Goal: Task Accomplishment & Management: Use online tool/utility

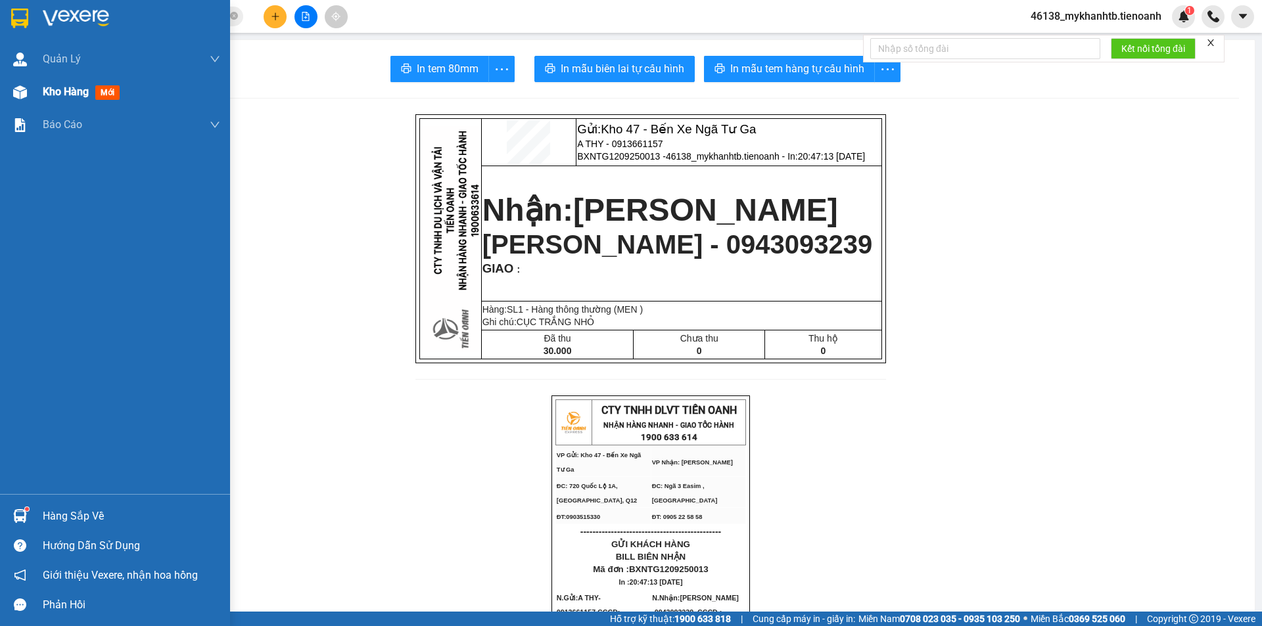
click at [64, 101] on div "Kho hàng mới" at bounding box center [131, 92] width 177 height 33
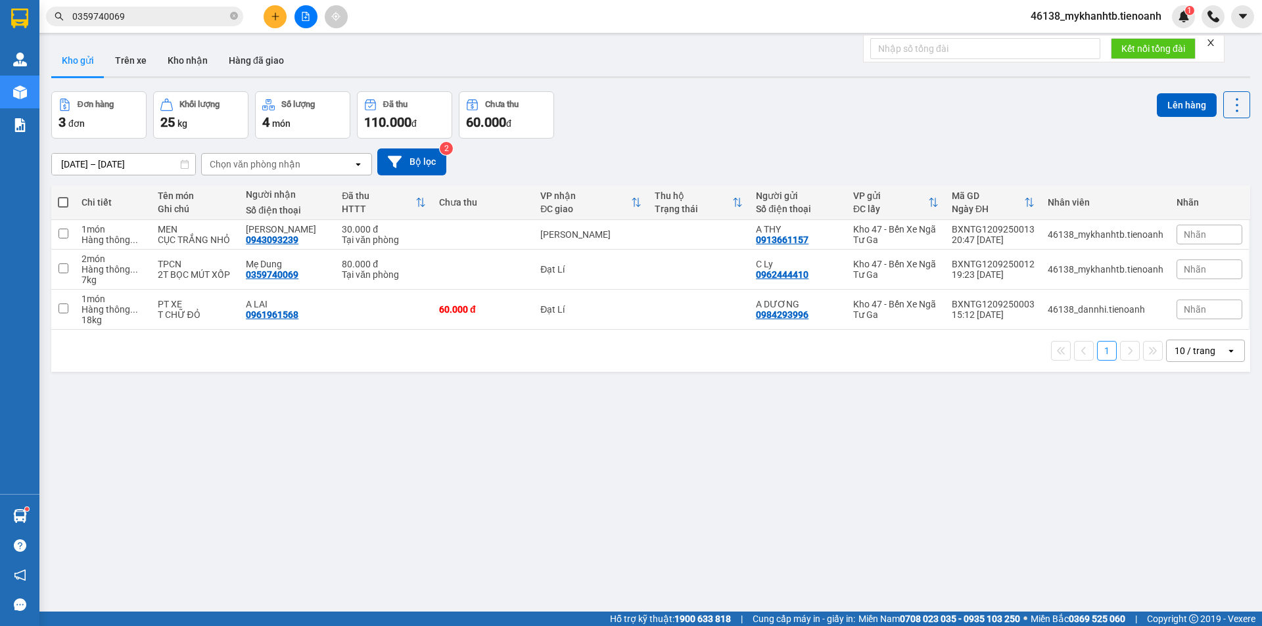
click at [739, 159] on div "[DATE] – [DATE] Press the down arrow key to interact with the calendar and sele…" at bounding box center [650, 162] width 1199 height 27
click at [66, 197] on span at bounding box center [63, 202] width 11 height 11
click at [63, 196] on input "checkbox" at bounding box center [63, 196] width 0 height 0
checkbox input "true"
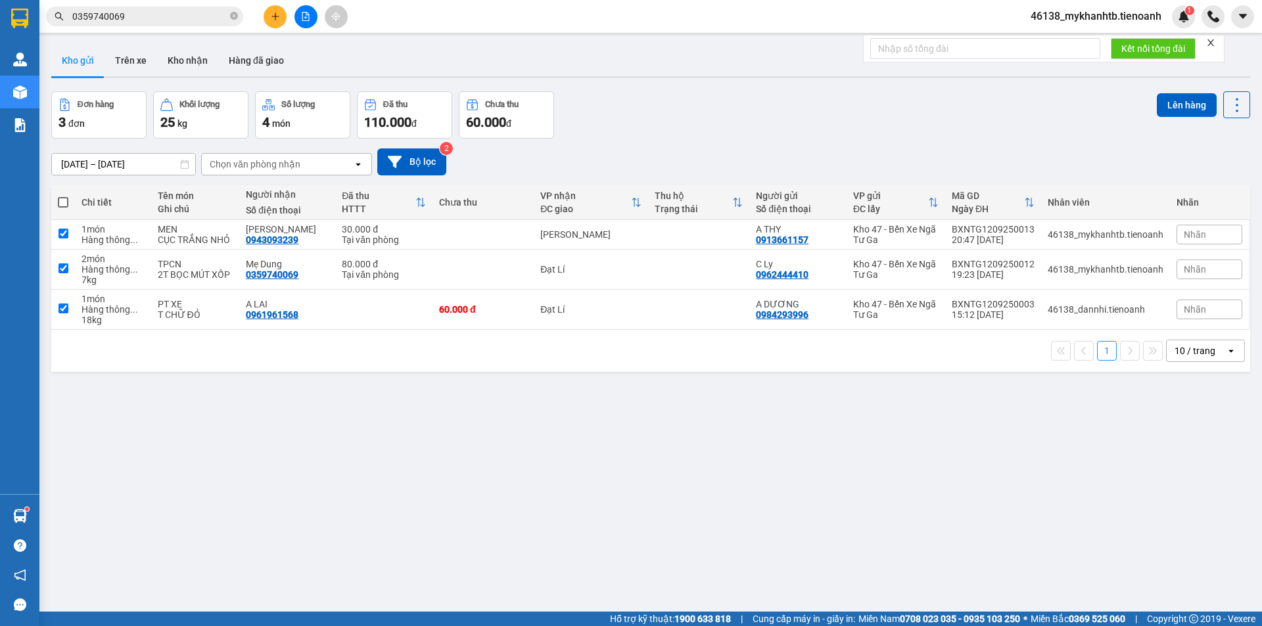
checkbox input "true"
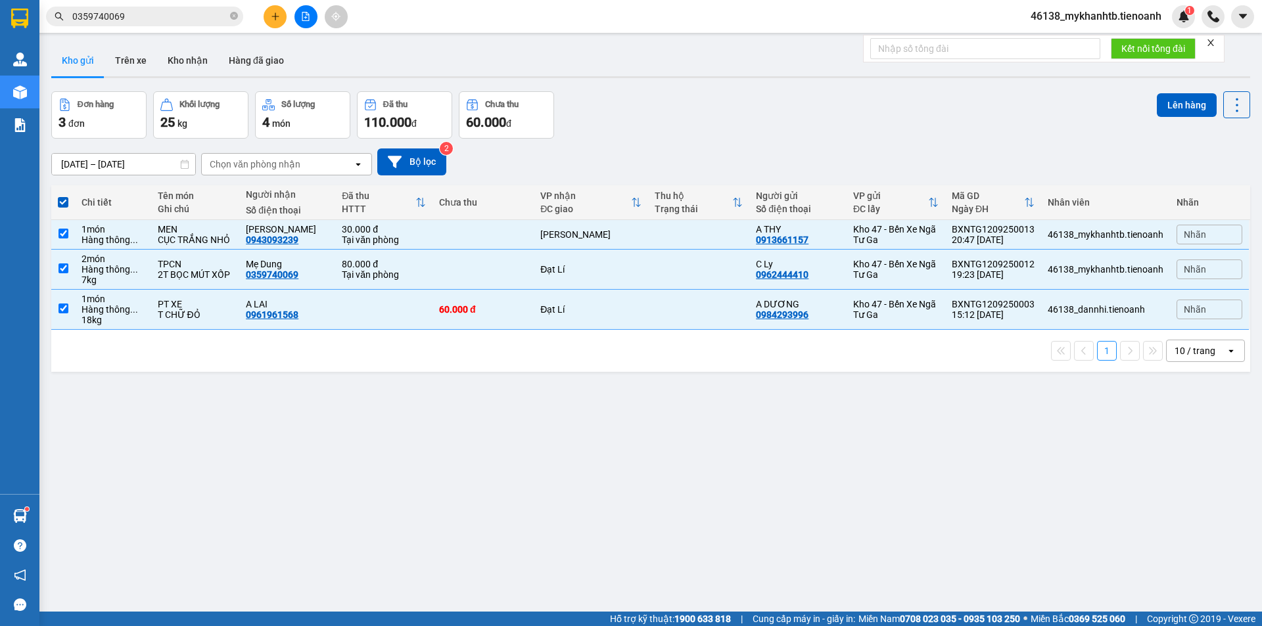
click at [66, 206] on span at bounding box center [63, 202] width 11 height 11
click at [63, 196] on input "checkbox" at bounding box center [63, 196] width 0 height 0
checkbox input "false"
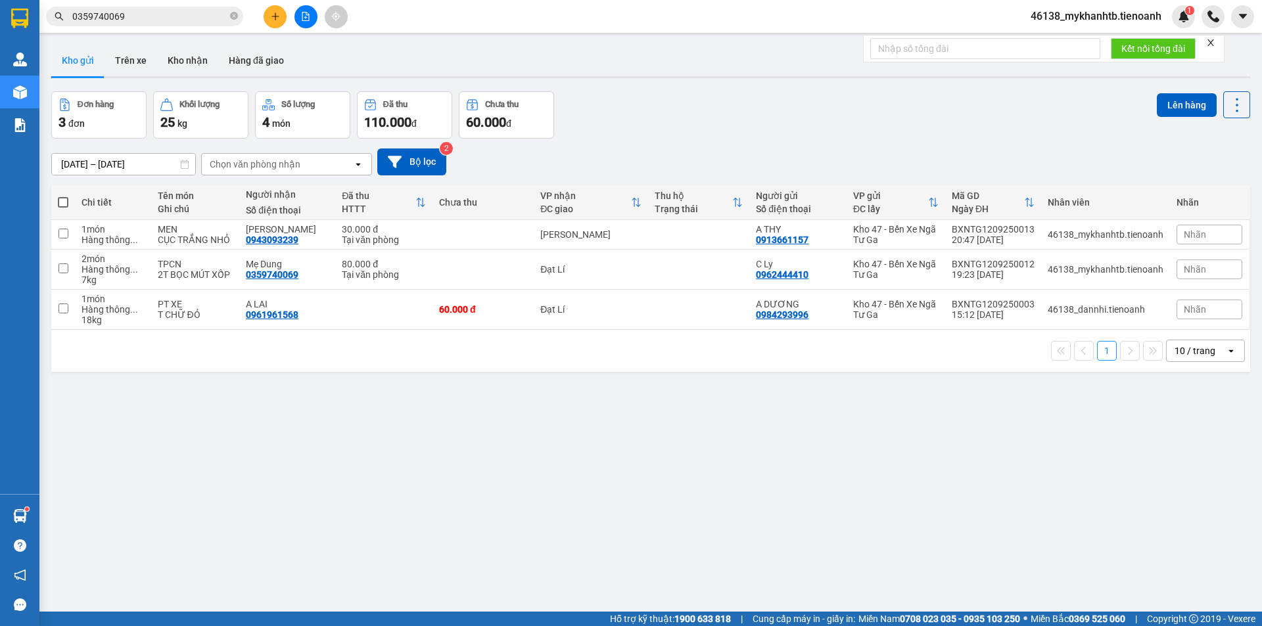
click at [303, 24] on button at bounding box center [305, 16] width 23 height 23
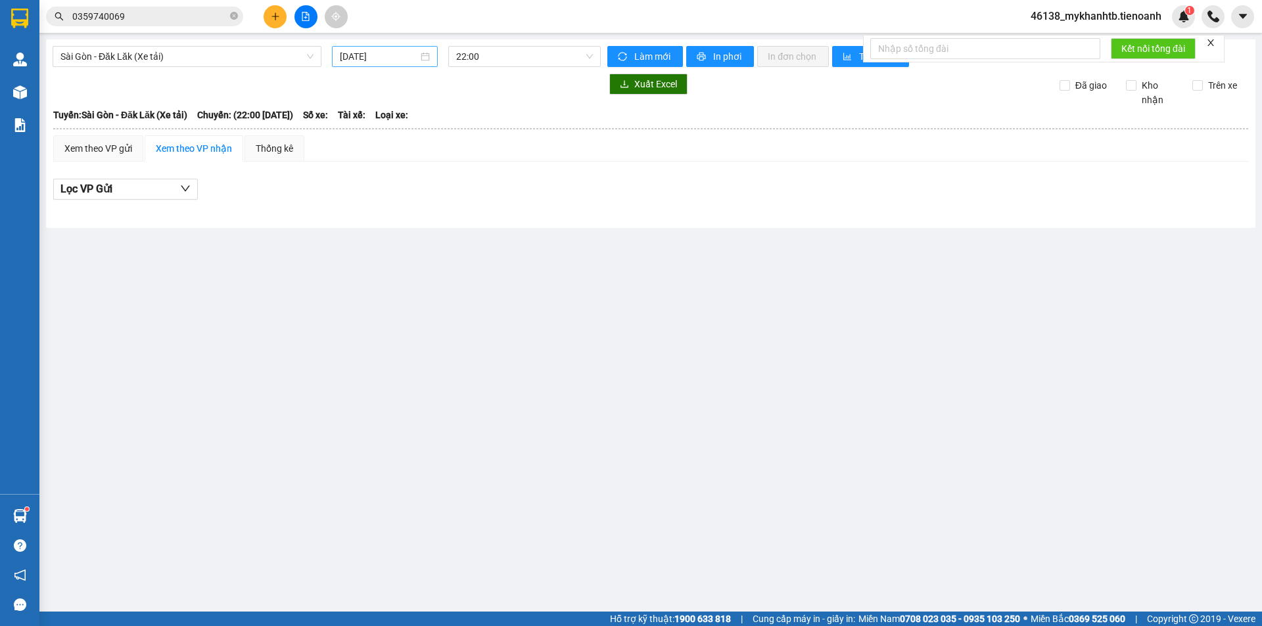
click at [400, 56] on input "[DATE]" at bounding box center [379, 56] width 78 height 14
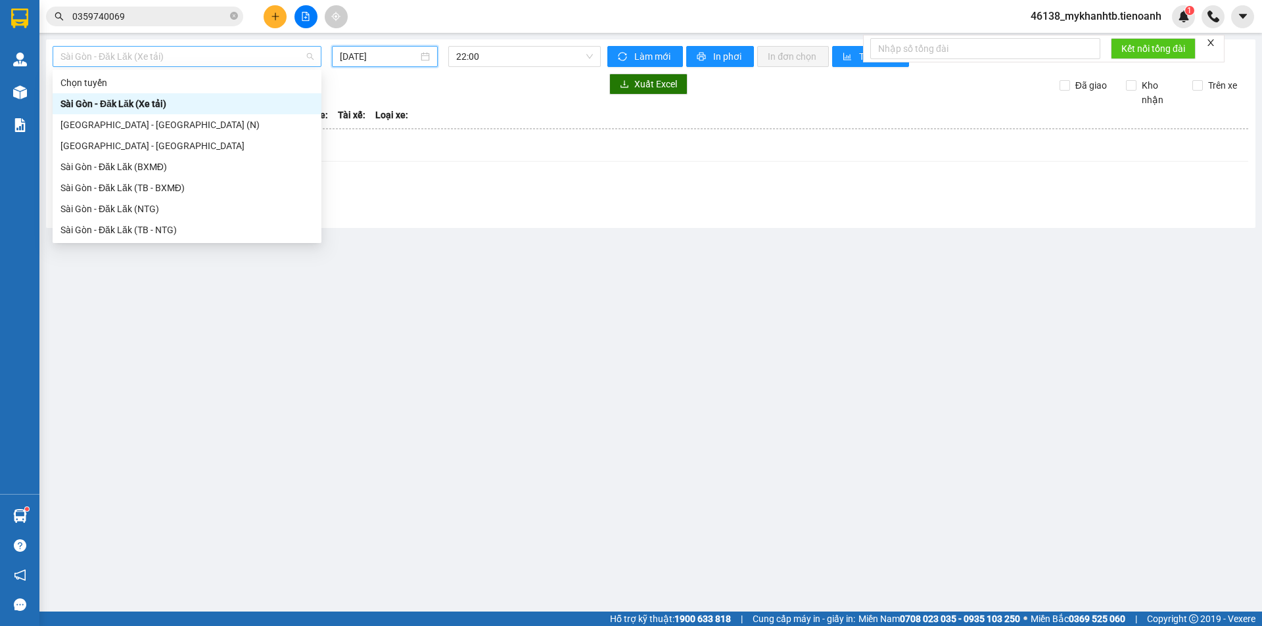
click at [212, 62] on span "Sài Gòn - Đăk Lăk (Xe tải)" at bounding box center [186, 57] width 253 height 20
click at [196, 222] on div "Sài Gòn - Đăk Lăk (TB - NTG)" at bounding box center [187, 229] width 269 height 21
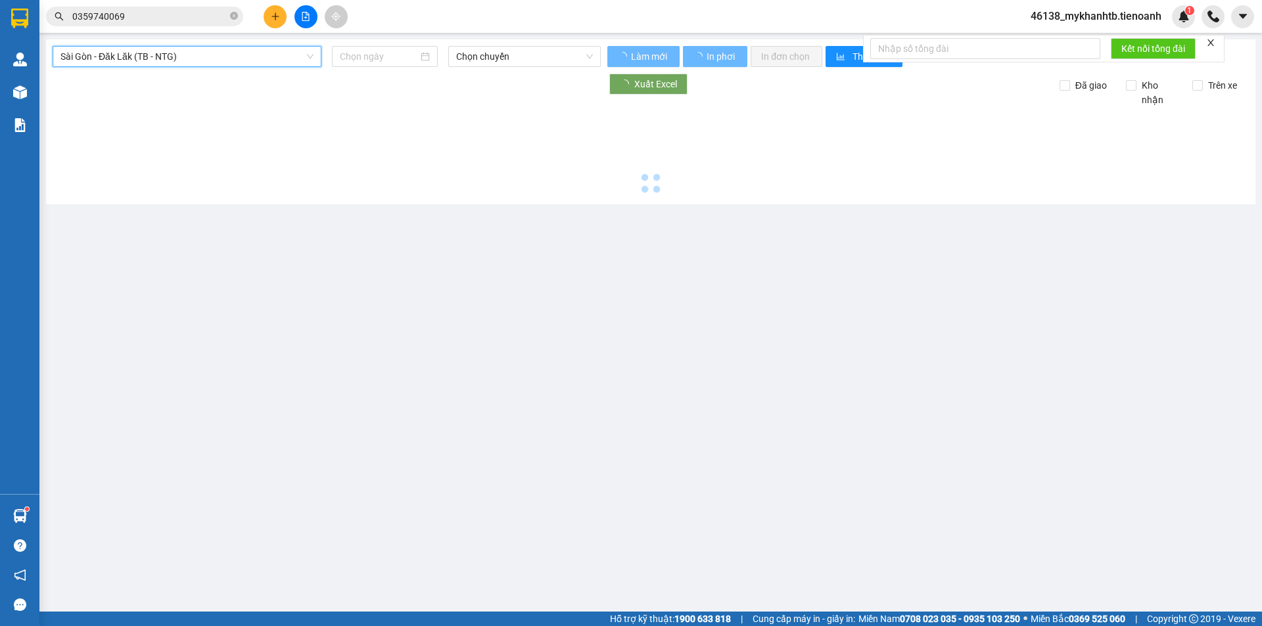
type input "[DATE]"
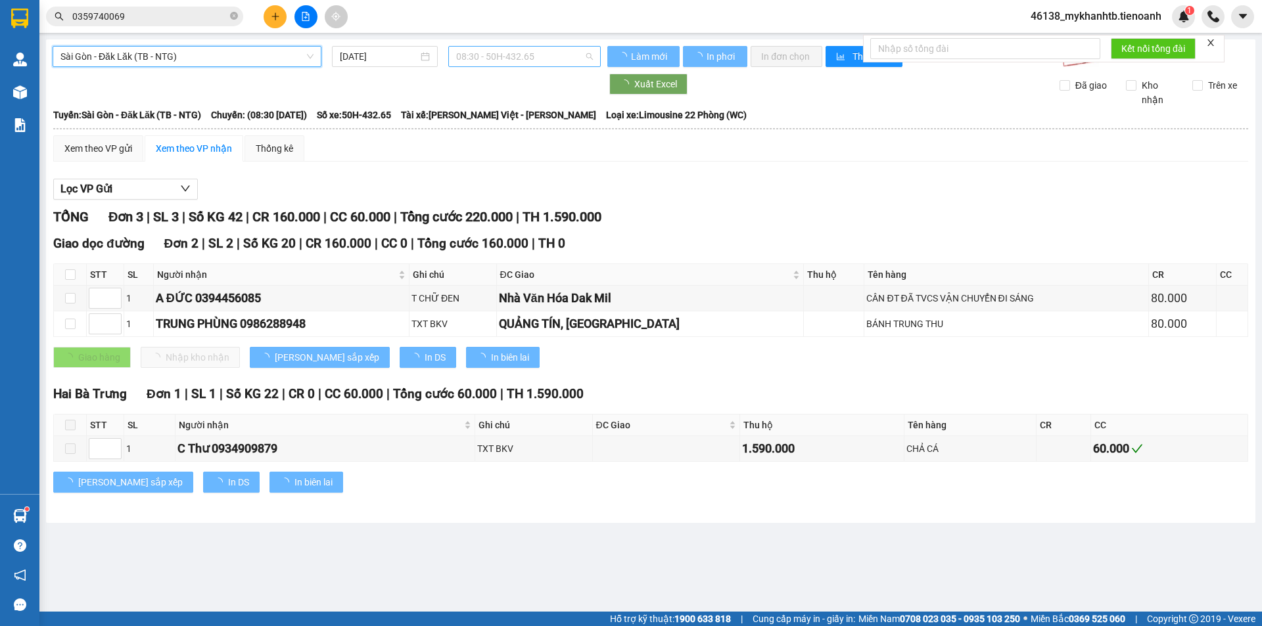
click at [515, 53] on span "08:30 - 50H-432.65" at bounding box center [524, 57] width 137 height 20
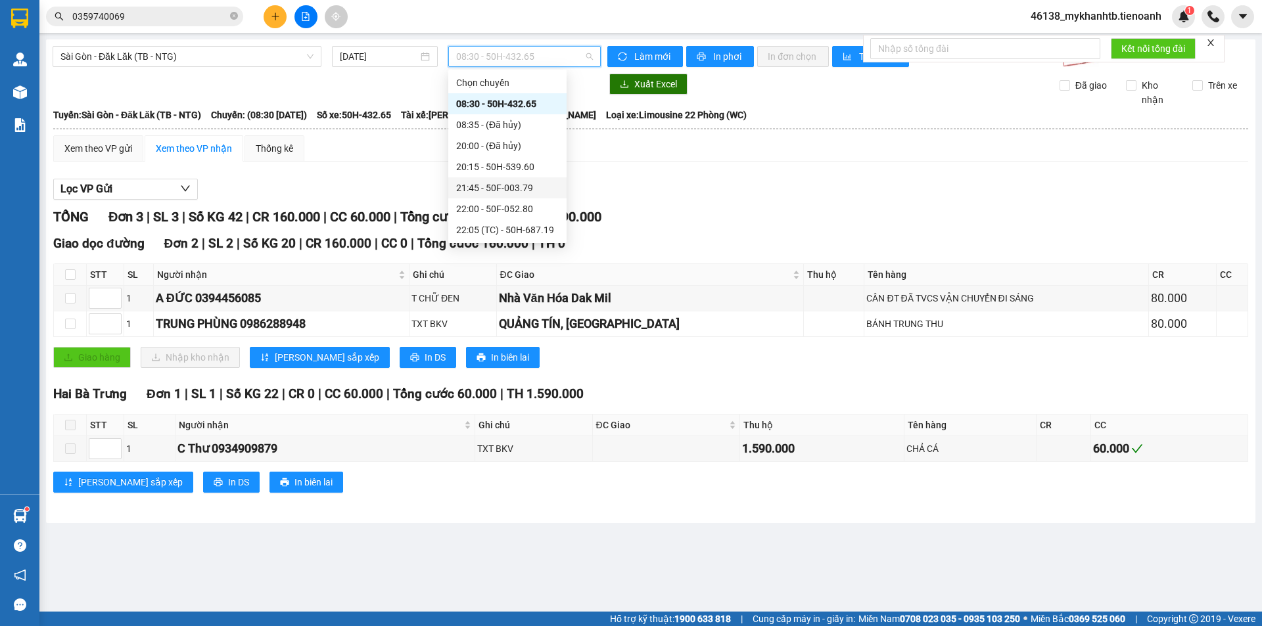
click at [520, 189] on div "21:45 - 50F-003.79" at bounding box center [507, 188] width 103 height 14
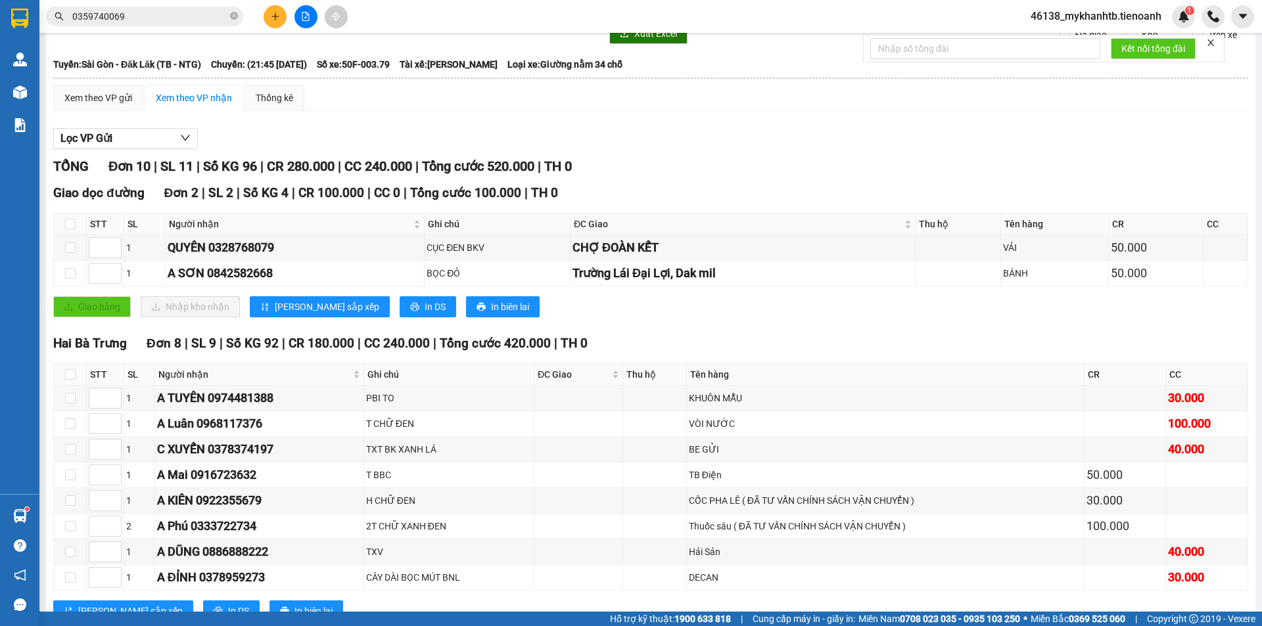
scroll to position [97, 0]
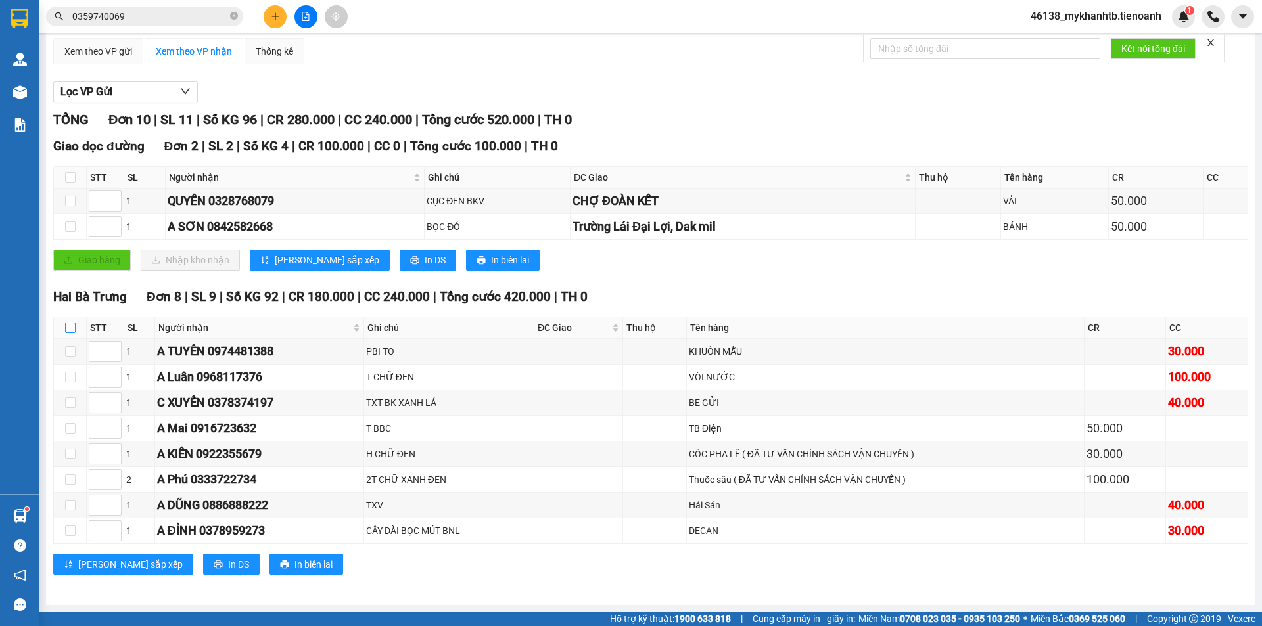
click at [71, 325] on input "checkbox" at bounding box center [70, 328] width 11 height 11
checkbox input "true"
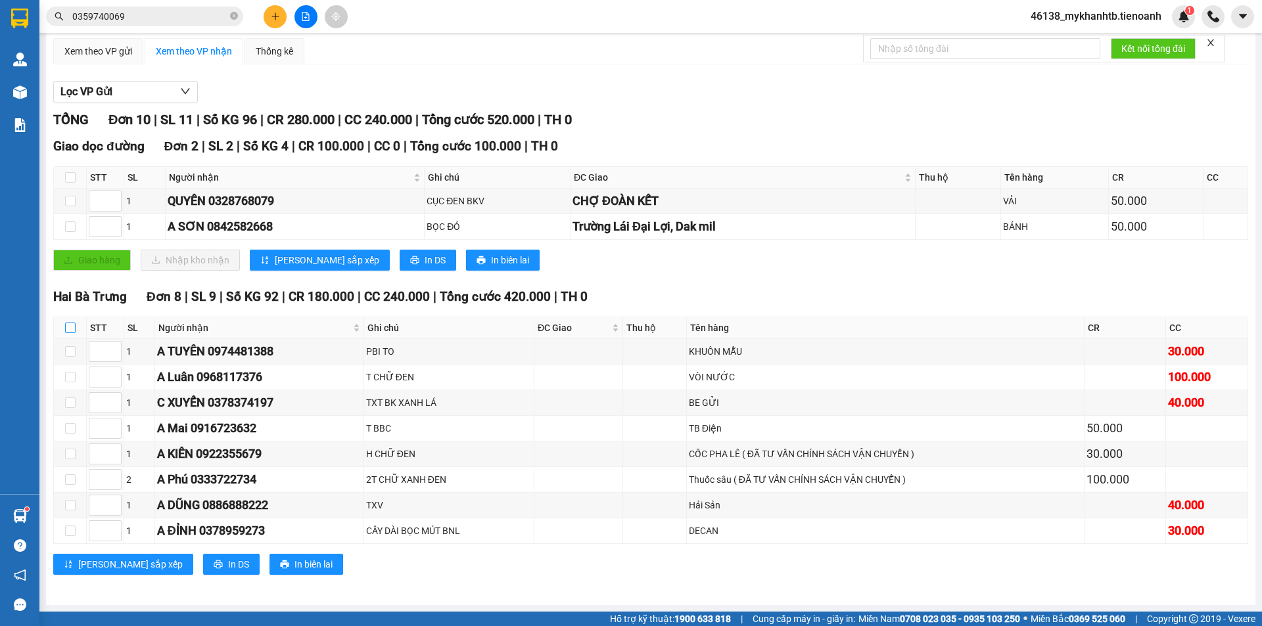
checkbox input "true"
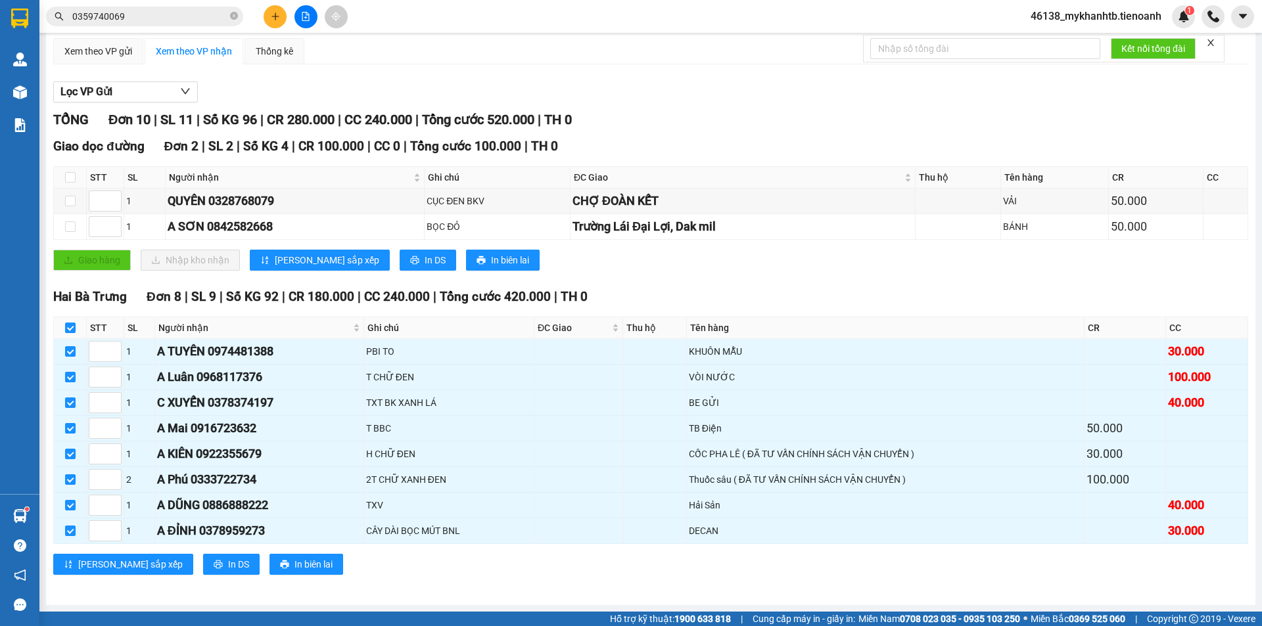
scroll to position [0, 0]
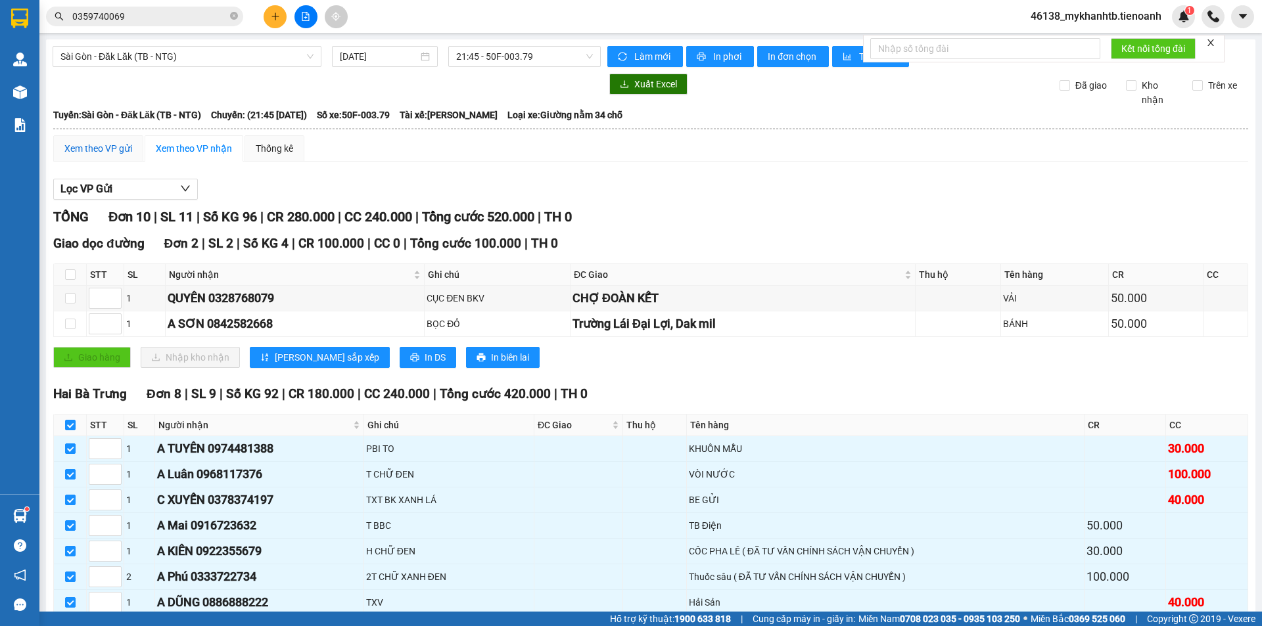
click at [95, 145] on div "Xem theo VP gửi" at bounding box center [98, 148] width 68 height 14
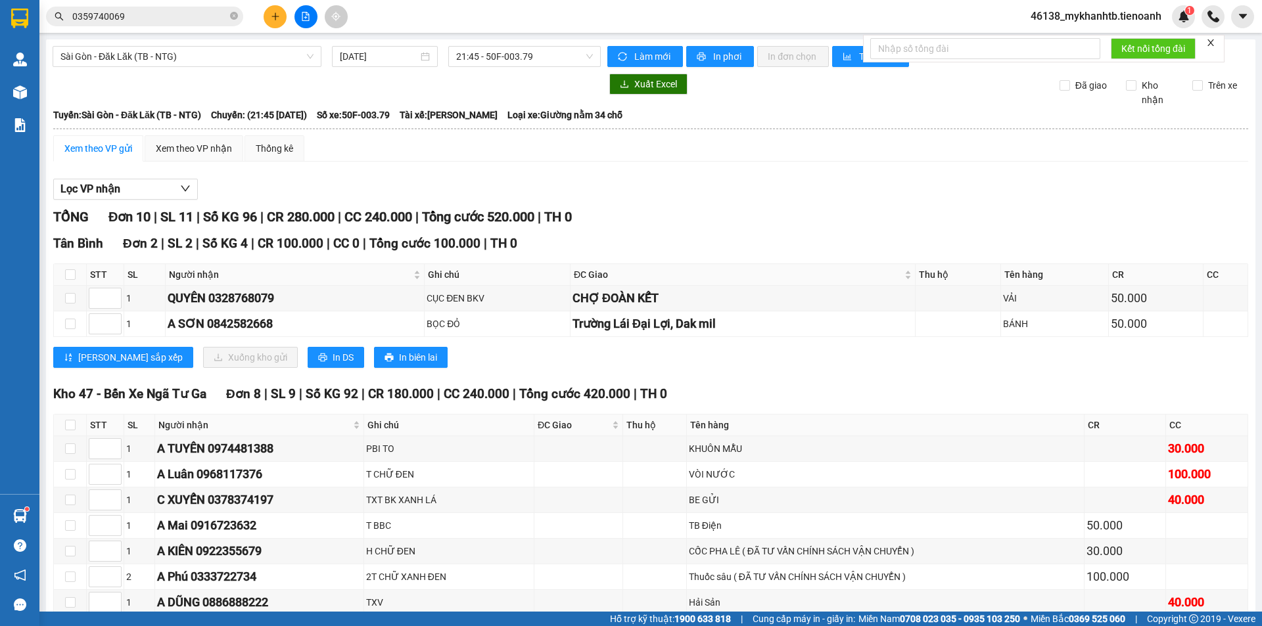
scroll to position [97, 0]
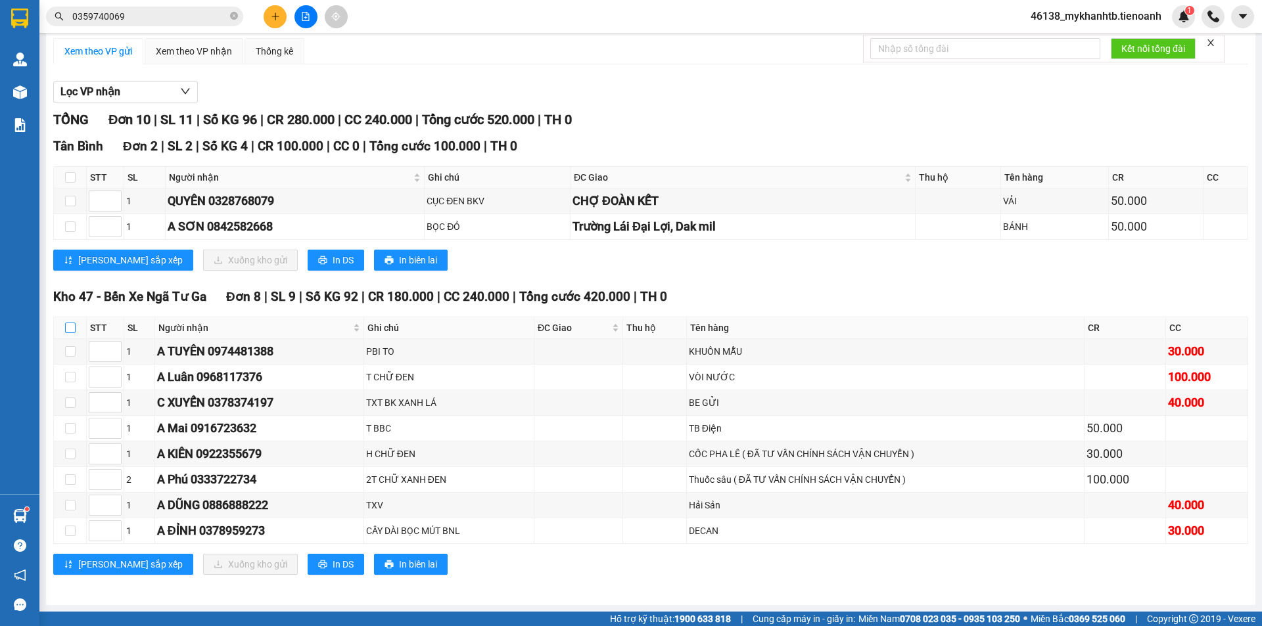
click at [74, 326] on input "checkbox" at bounding box center [70, 328] width 11 height 11
checkbox input "true"
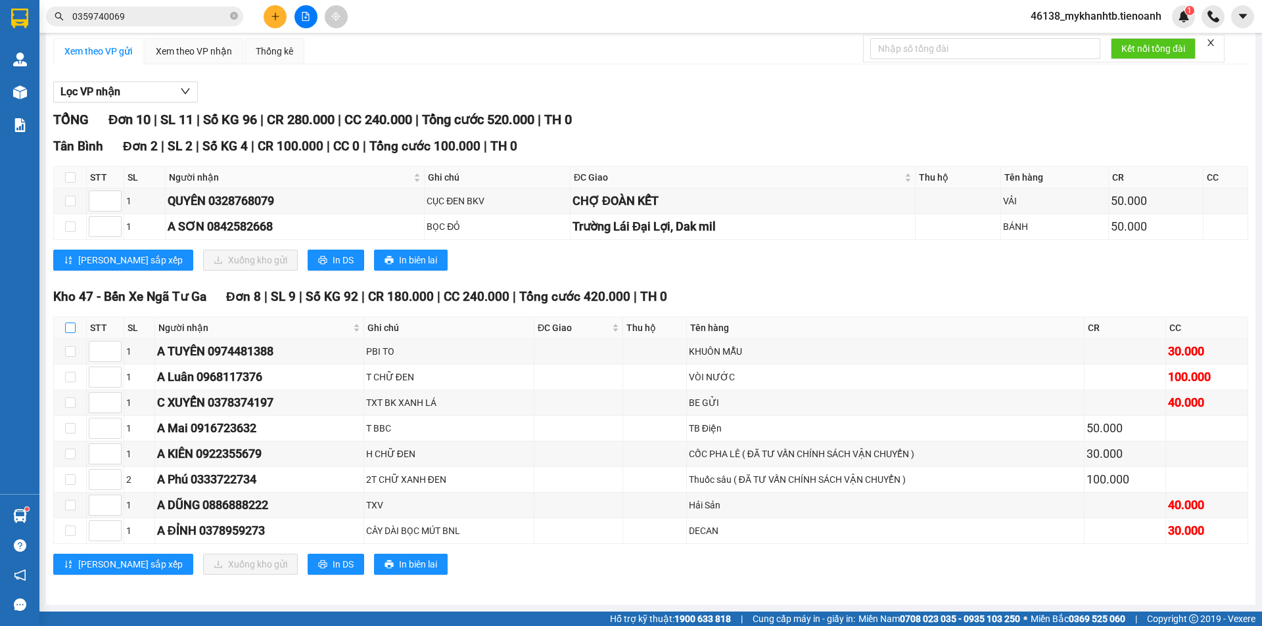
checkbox input "true"
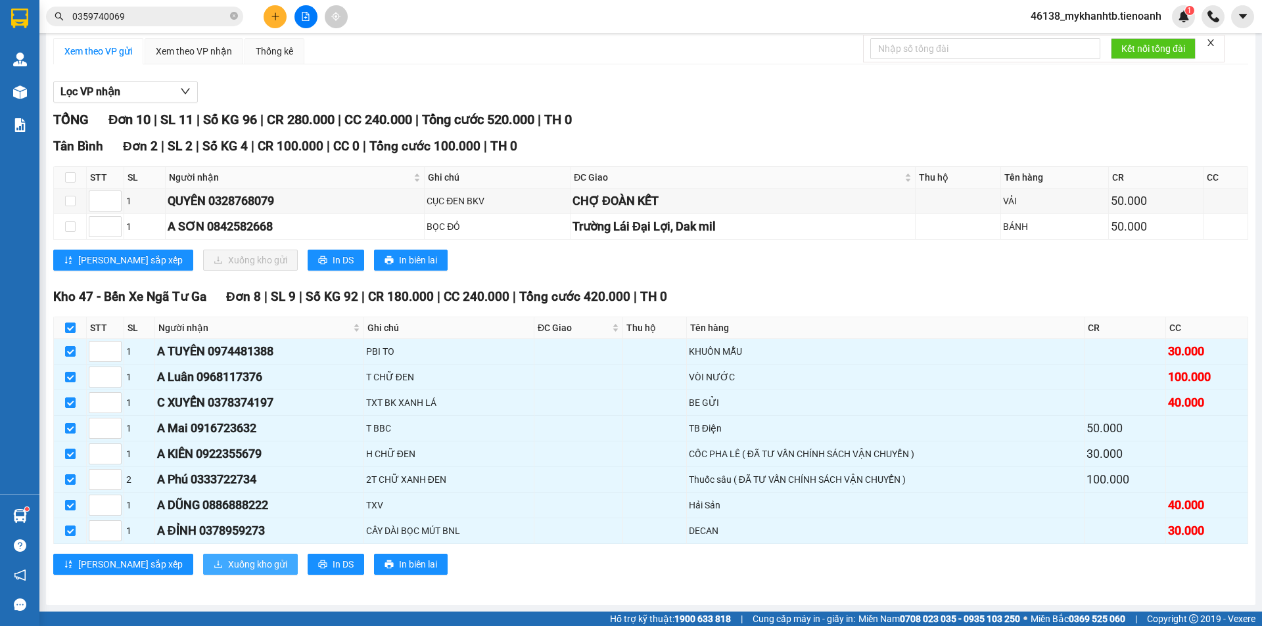
click at [228, 566] on span "Xuống kho gửi" at bounding box center [257, 564] width 59 height 14
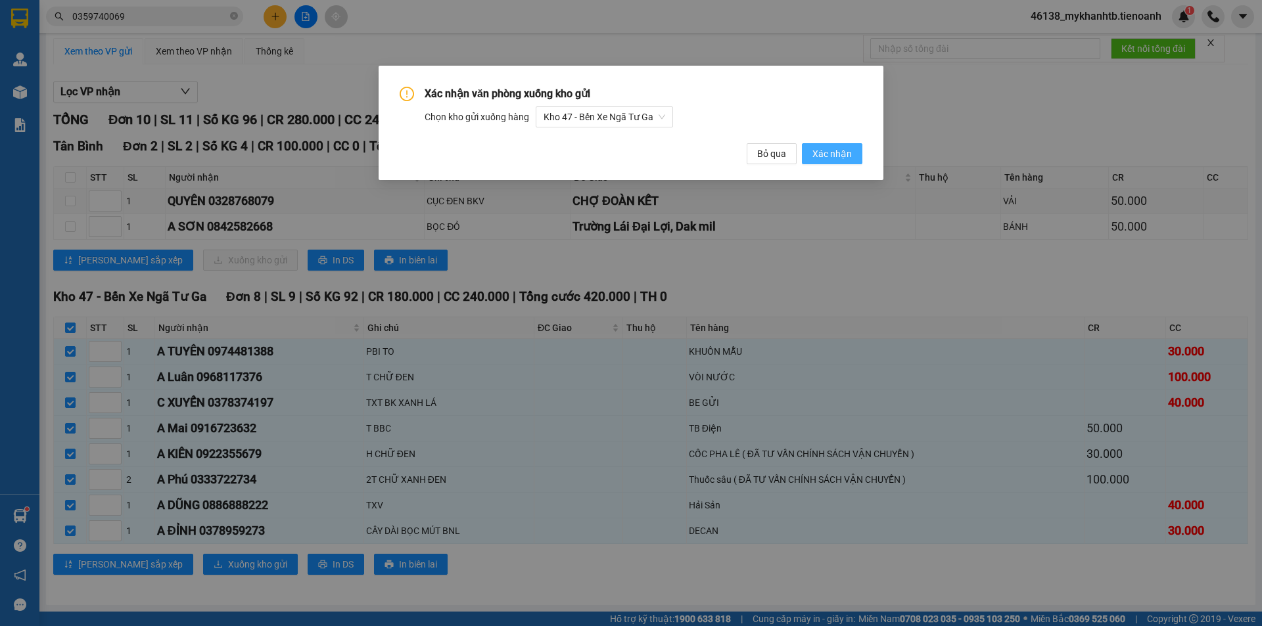
click at [850, 155] on span "Xác nhận" at bounding box center [831, 154] width 39 height 14
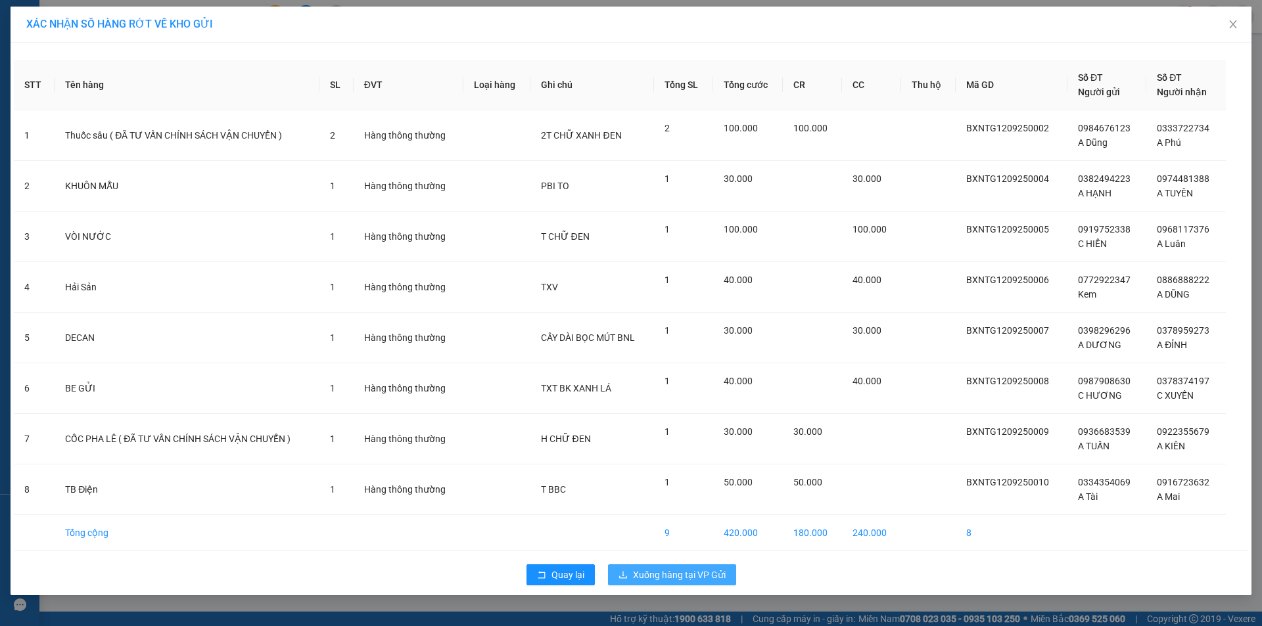
click at [676, 569] on span "Xuống hàng tại VP Gửi" at bounding box center [679, 575] width 93 height 14
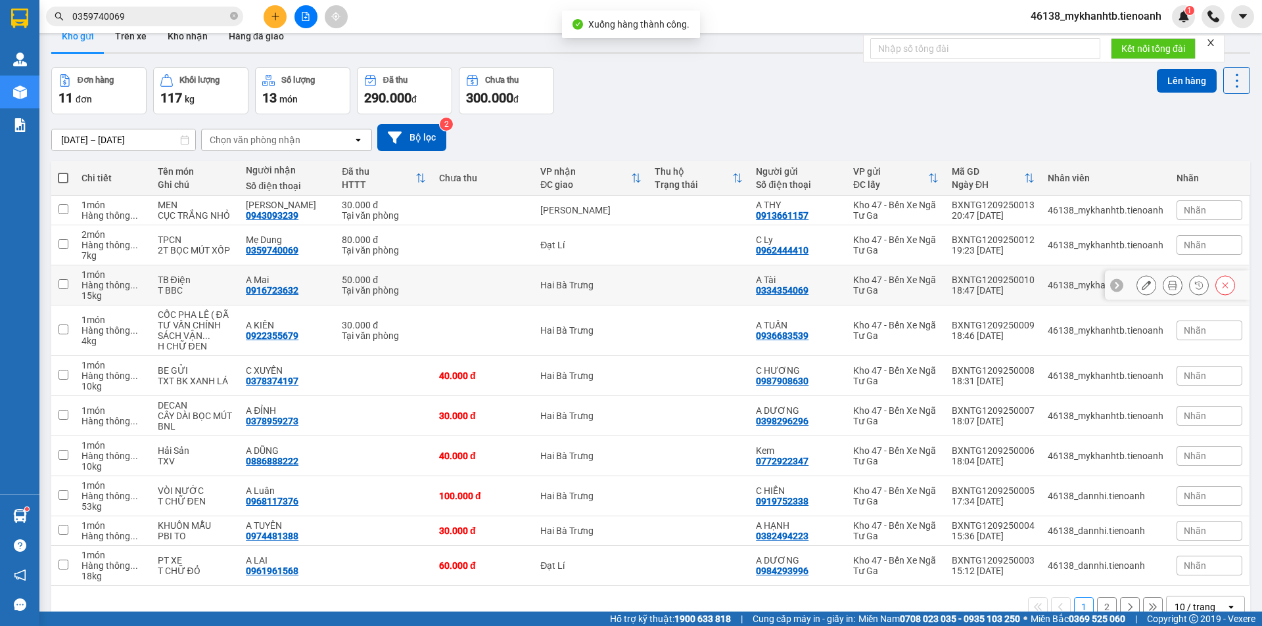
scroll to position [60, 0]
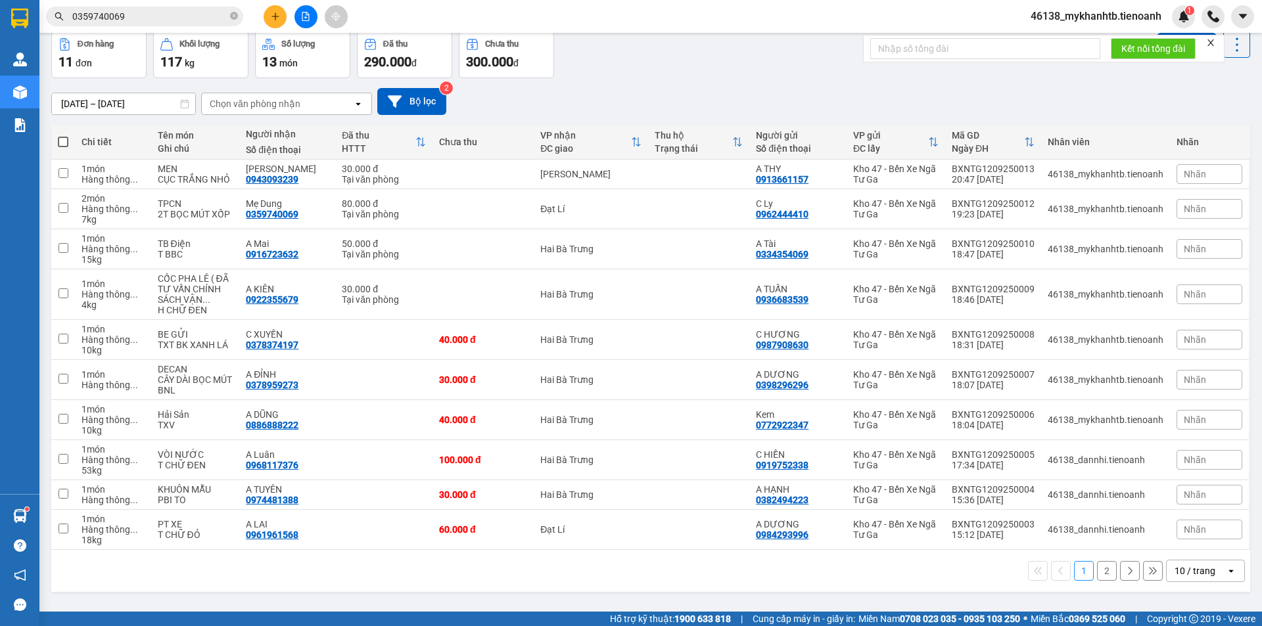
click at [68, 140] on span at bounding box center [63, 142] width 11 height 11
click at [63, 135] on input "checkbox" at bounding box center [63, 135] width 0 height 0
checkbox input "true"
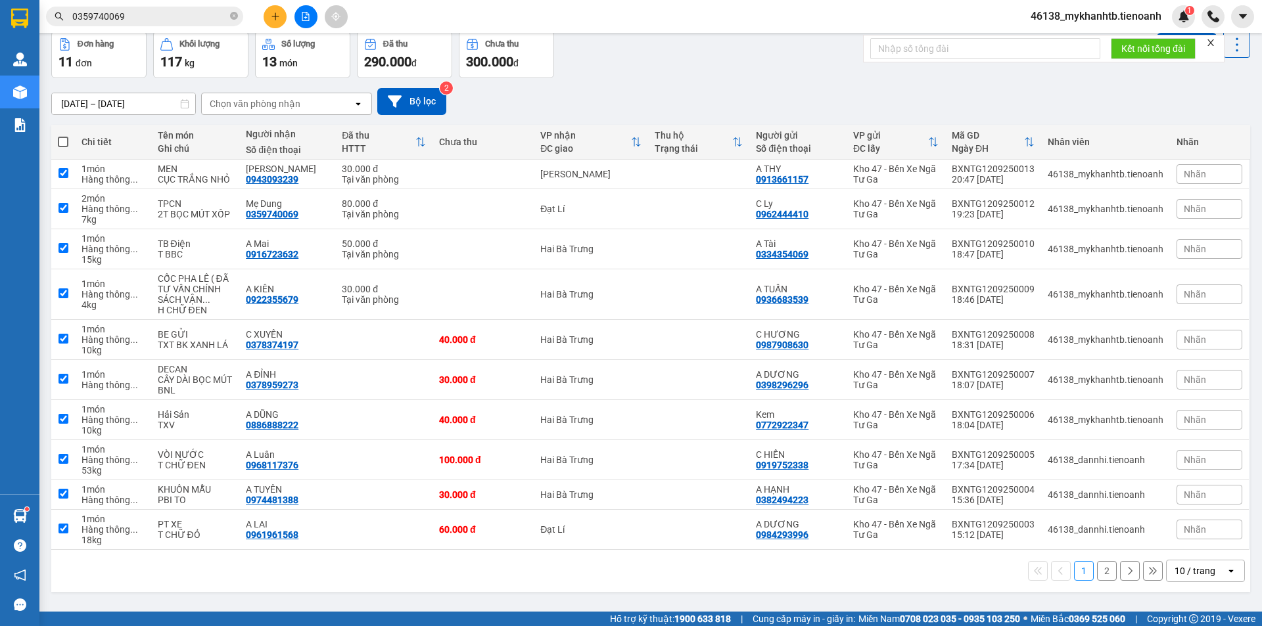
checkbox input "true"
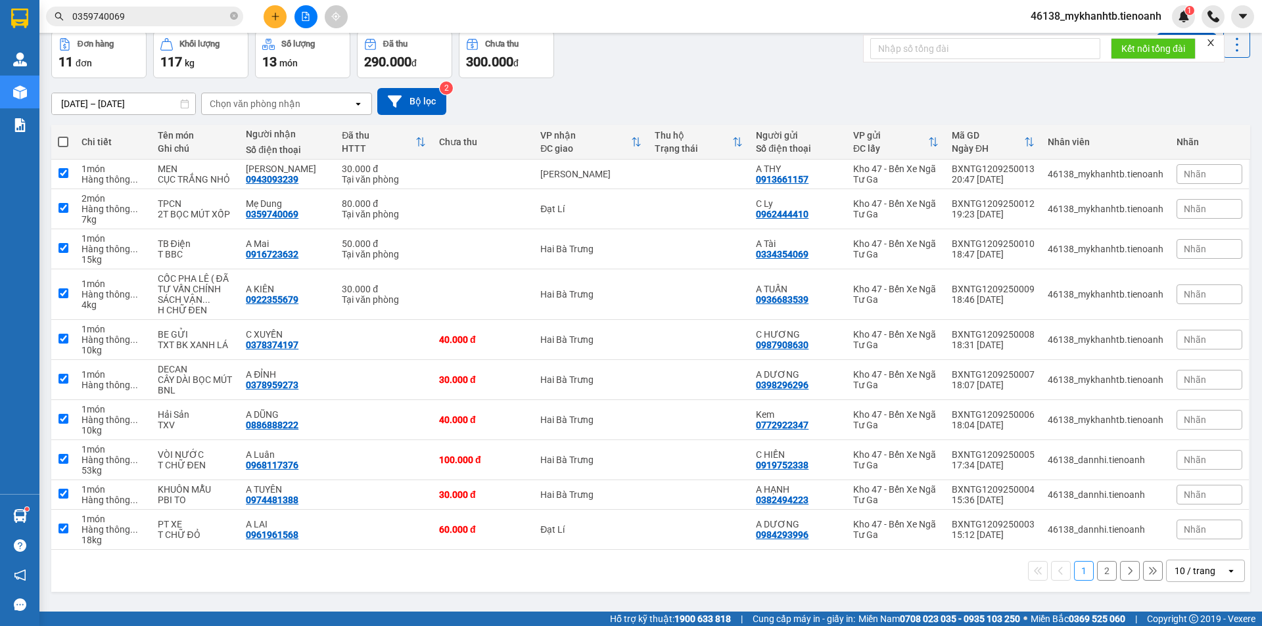
checkbox input "true"
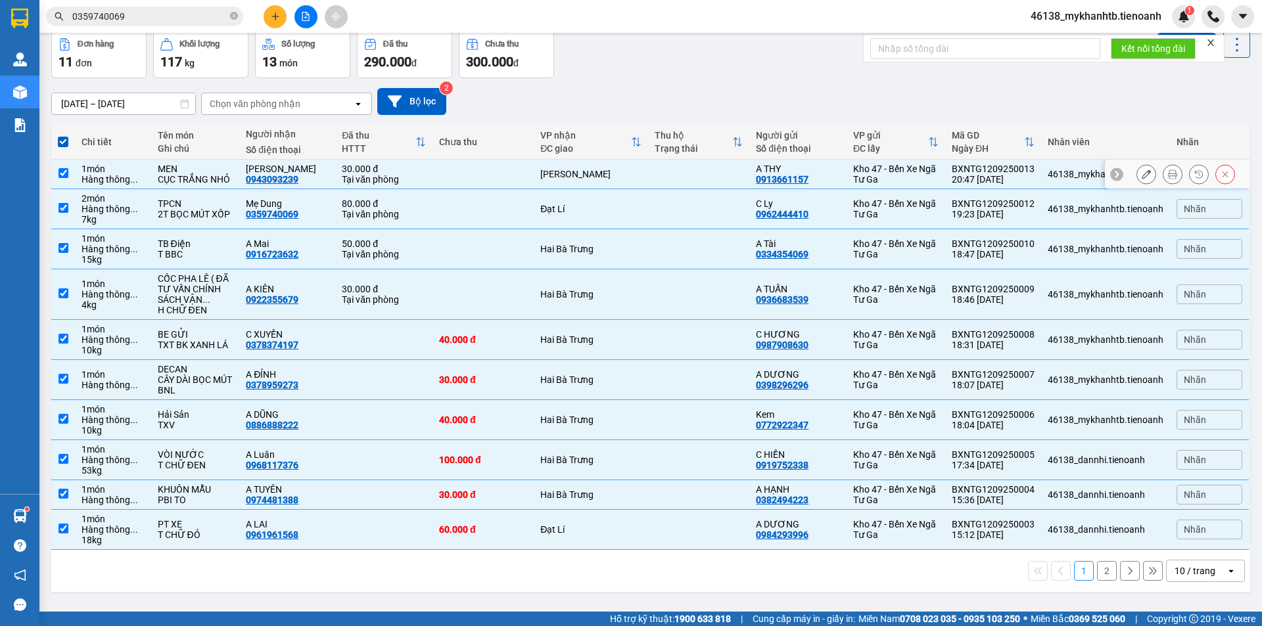
click at [61, 169] on input "checkbox" at bounding box center [63, 173] width 10 height 10
checkbox input "false"
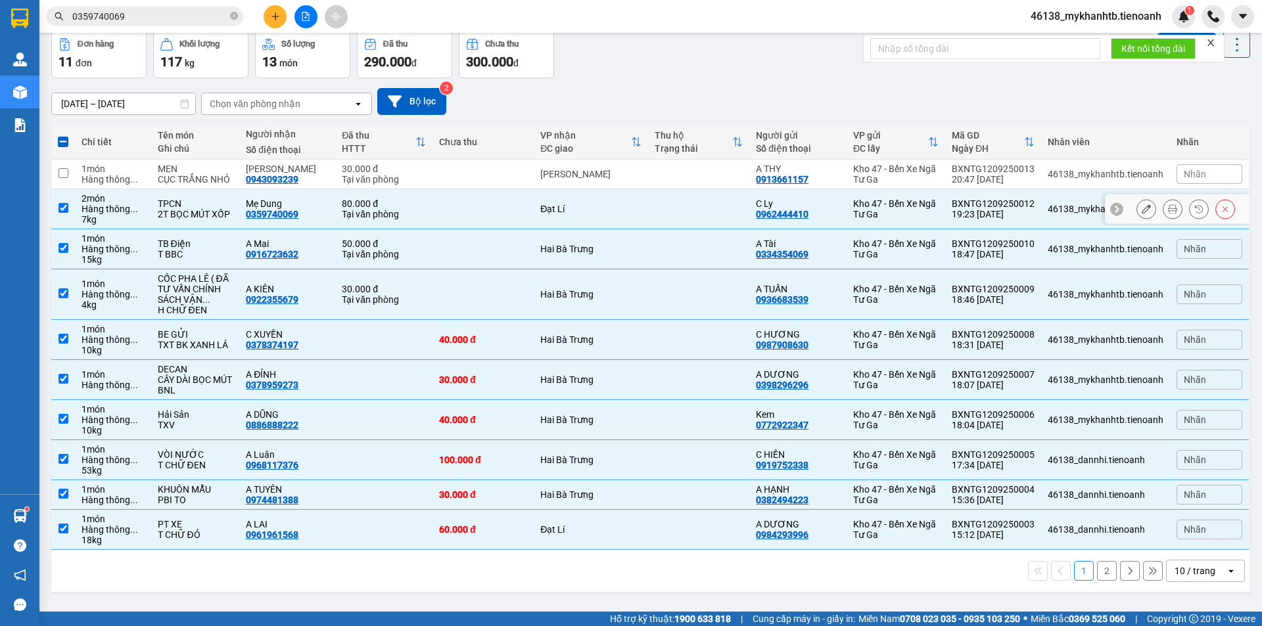
click at [62, 209] on input "checkbox" at bounding box center [63, 208] width 10 height 10
checkbox input "false"
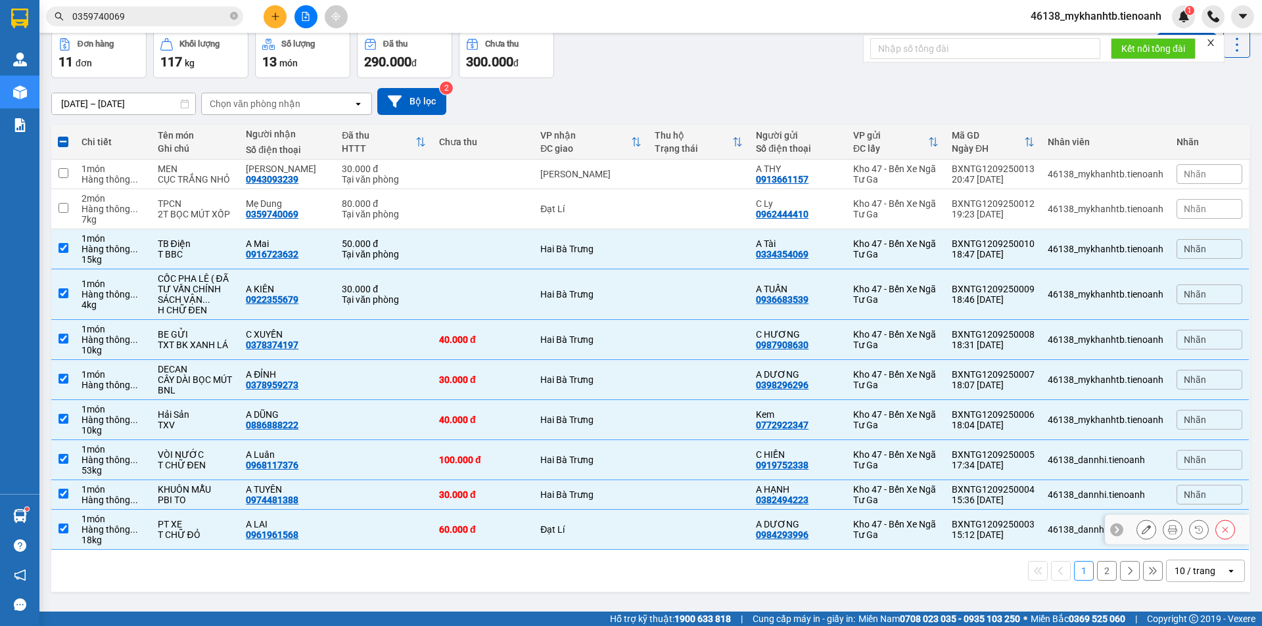
click at [62, 530] on input "checkbox" at bounding box center [63, 529] width 10 height 10
checkbox input "false"
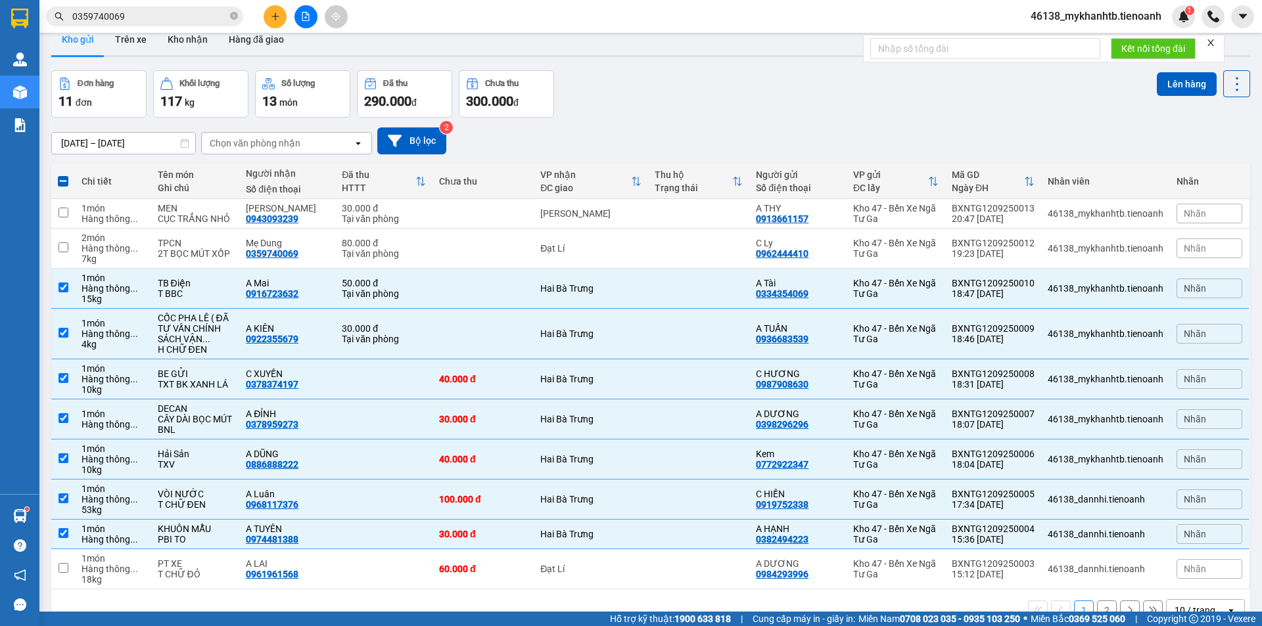
scroll to position [0, 0]
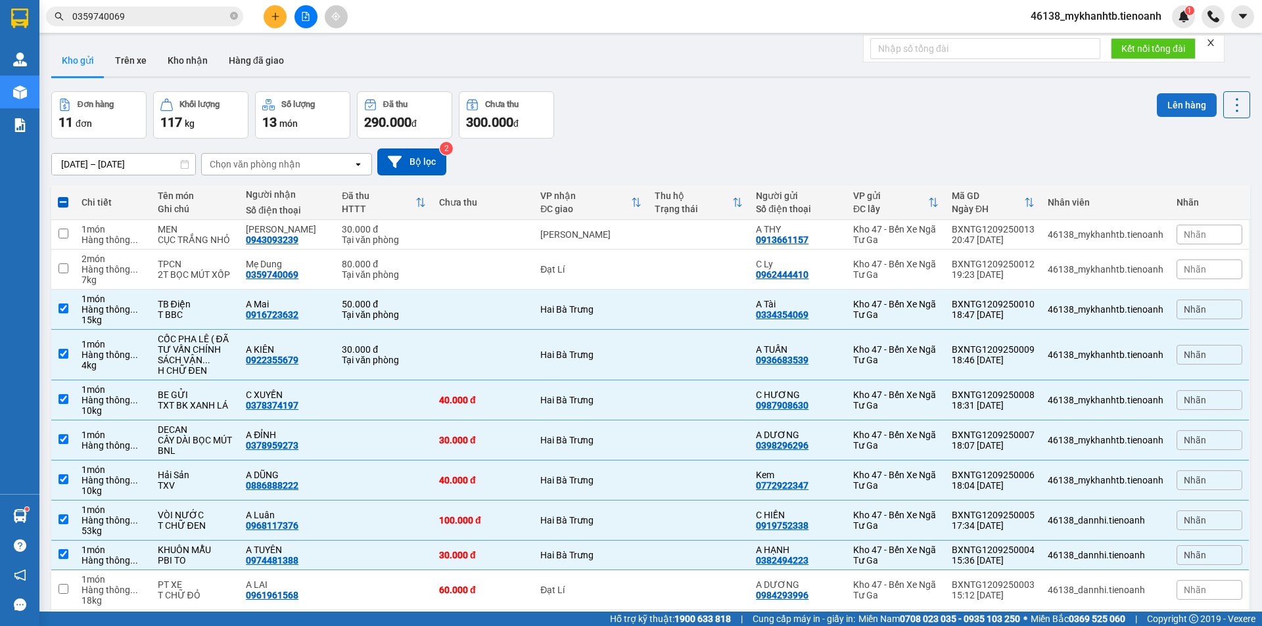
click at [1174, 102] on button "Lên hàng" at bounding box center [1187, 105] width 60 height 24
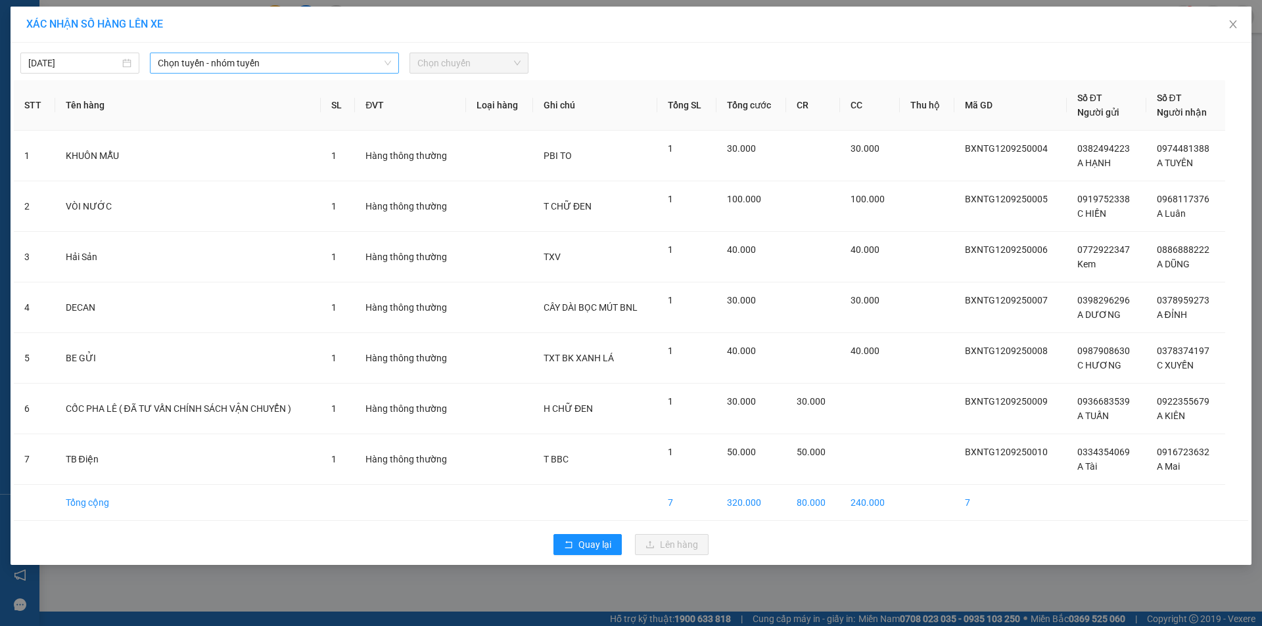
click at [204, 53] on div "Chọn tuyến - nhóm tuyến" at bounding box center [274, 63] width 249 height 21
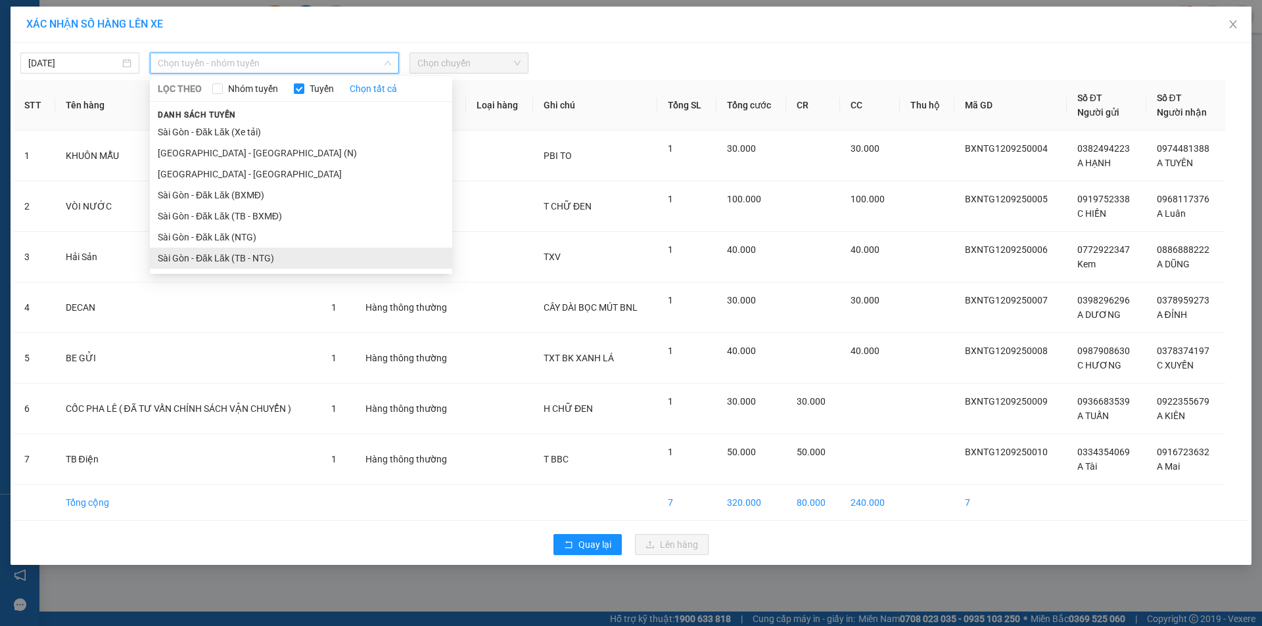
drag, startPoint x: 258, startPoint y: 258, endPoint x: 287, endPoint y: 214, distance: 52.9
click at [258, 258] on li "Sài Gòn - Đăk Lăk (TB - NTG)" at bounding box center [301, 258] width 302 height 21
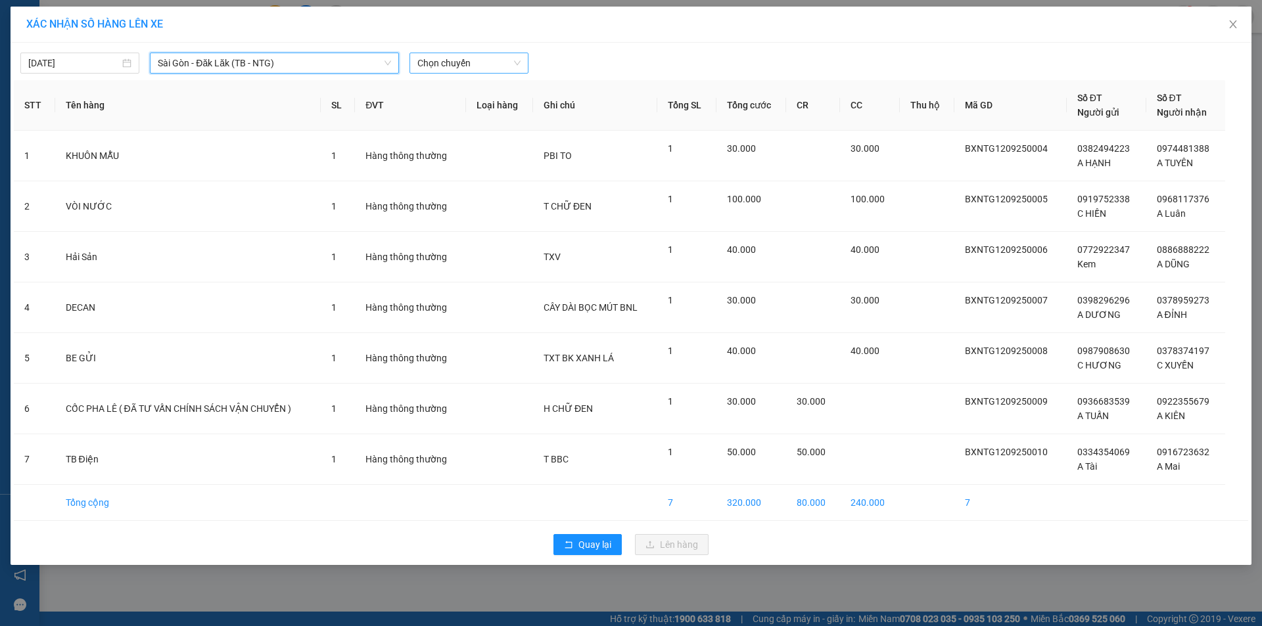
click at [457, 68] on span "Chọn chuyến" at bounding box center [468, 63] width 103 height 20
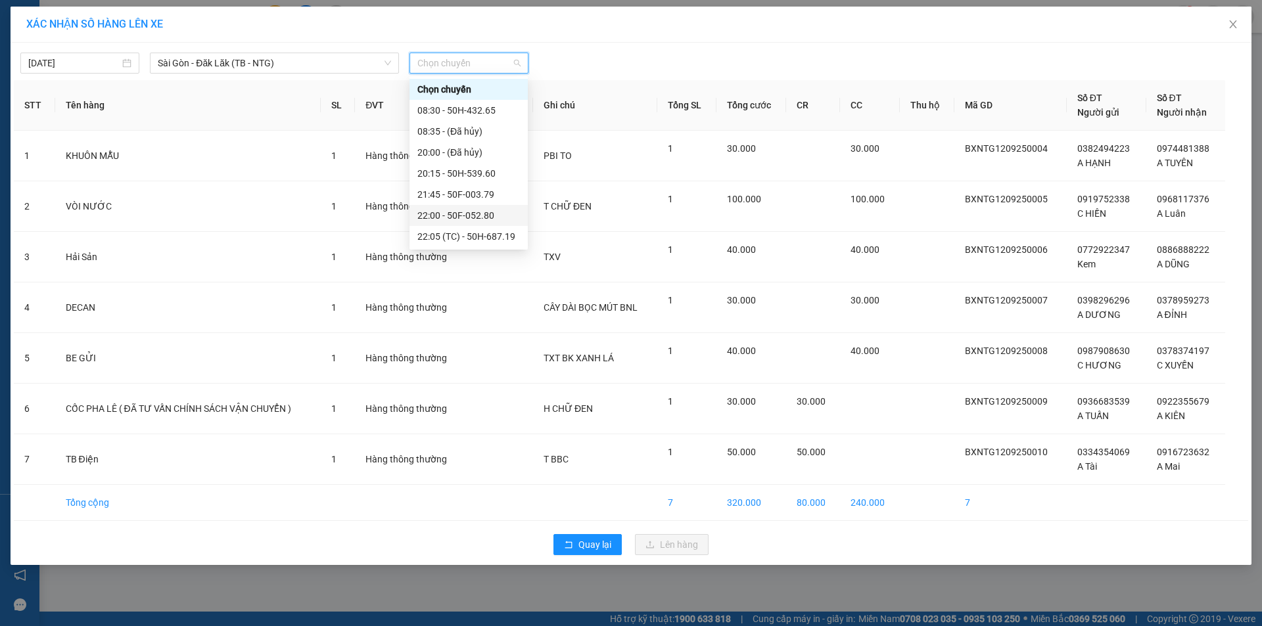
click at [501, 221] on div "22:00 - 50F-052.80" at bounding box center [468, 215] width 103 height 14
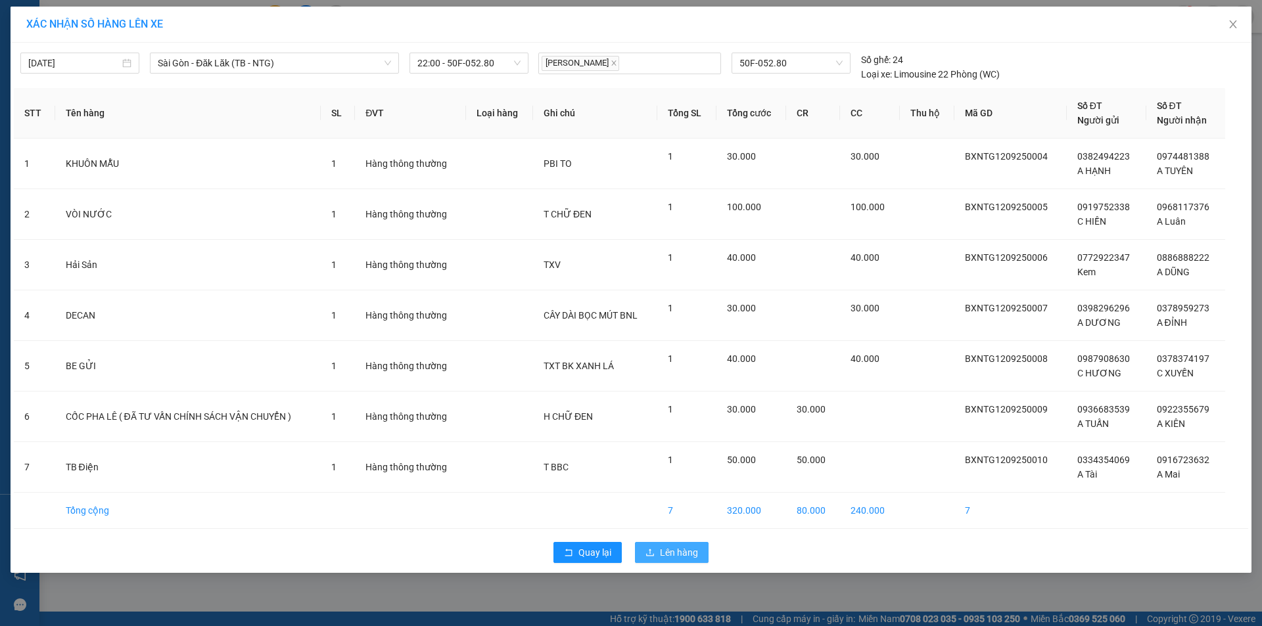
click at [664, 551] on span "Lên hàng" at bounding box center [679, 552] width 38 height 14
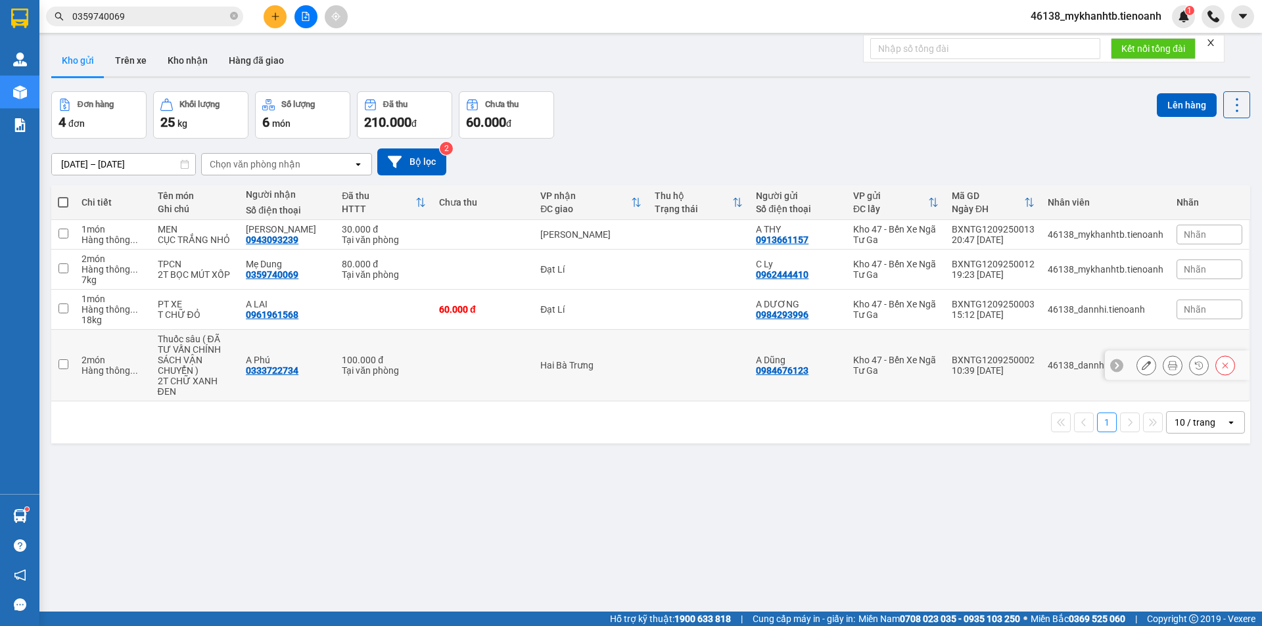
click at [65, 364] on td at bounding box center [63, 366] width 24 height 72
checkbox input "true"
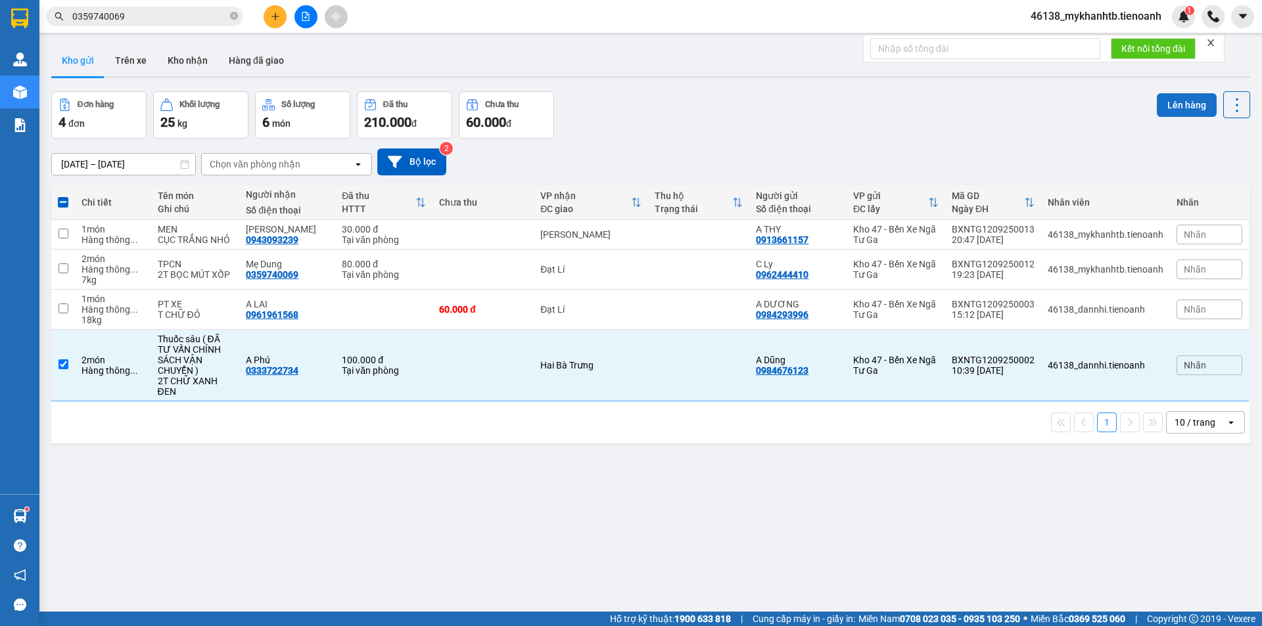
click at [1172, 105] on button "Lên hàng" at bounding box center [1187, 105] width 60 height 24
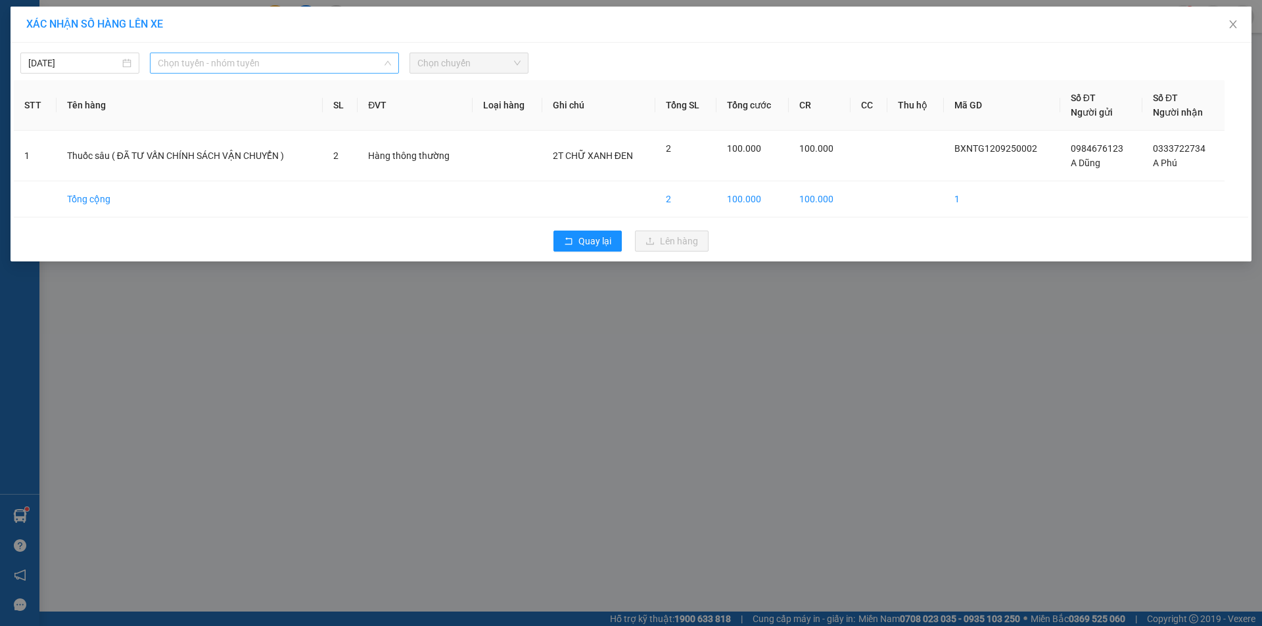
click at [341, 64] on span "Chọn tuyến - nhóm tuyến" at bounding box center [274, 63] width 233 height 20
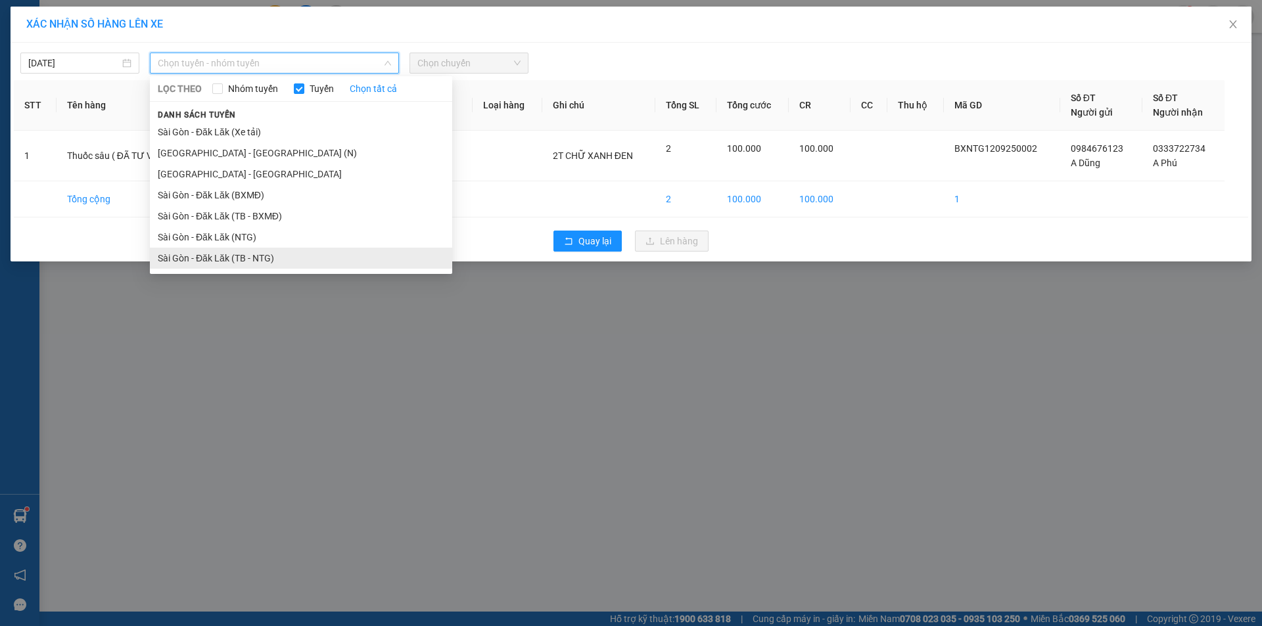
click at [265, 258] on li "Sài Gòn - Đăk Lăk (TB - NTG)" at bounding box center [301, 258] width 302 height 21
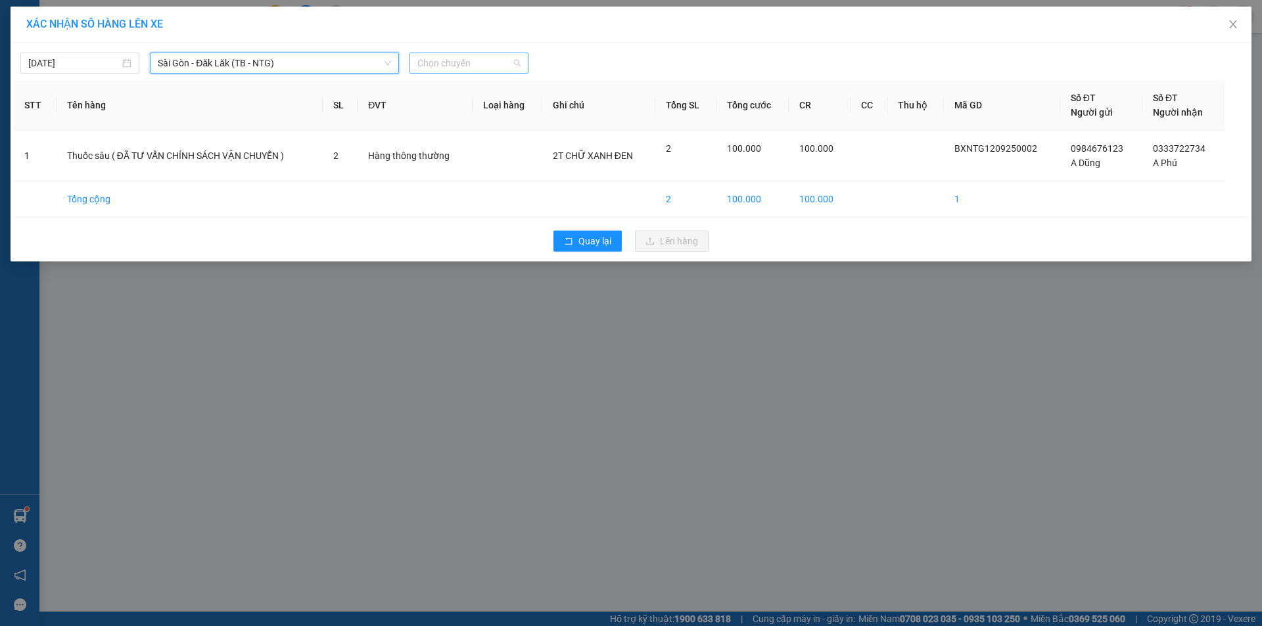
click at [474, 63] on span "Chọn chuyến" at bounding box center [468, 63] width 103 height 20
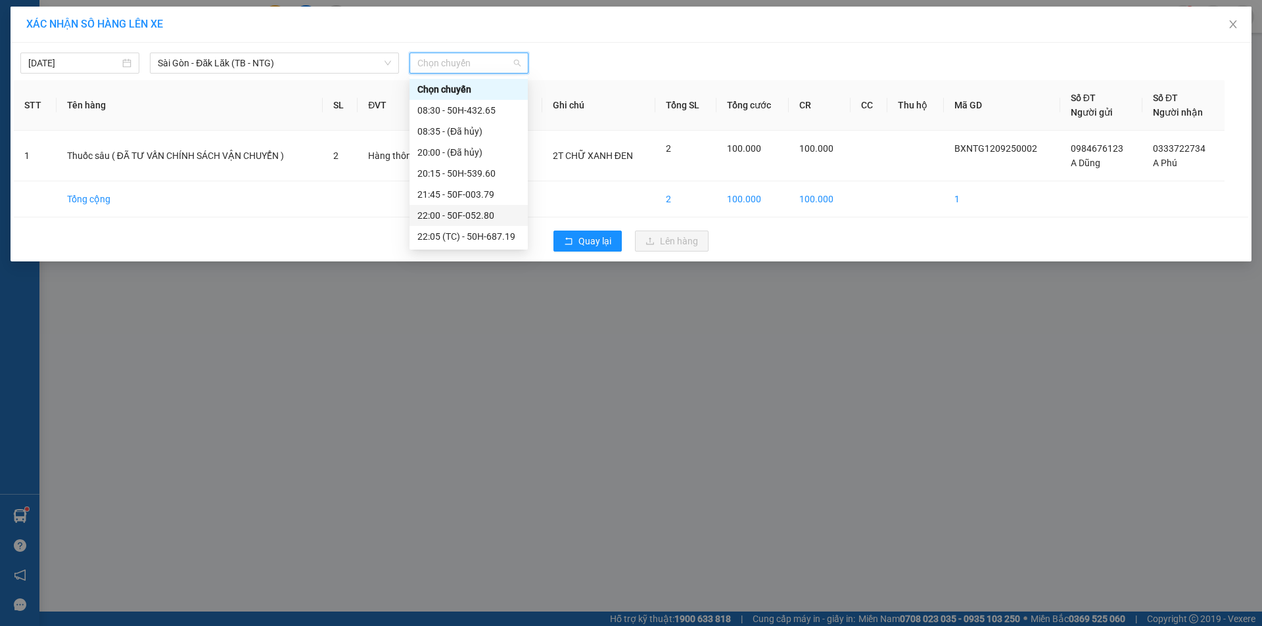
click at [498, 218] on div "22:00 - 50F-052.80" at bounding box center [468, 215] width 103 height 14
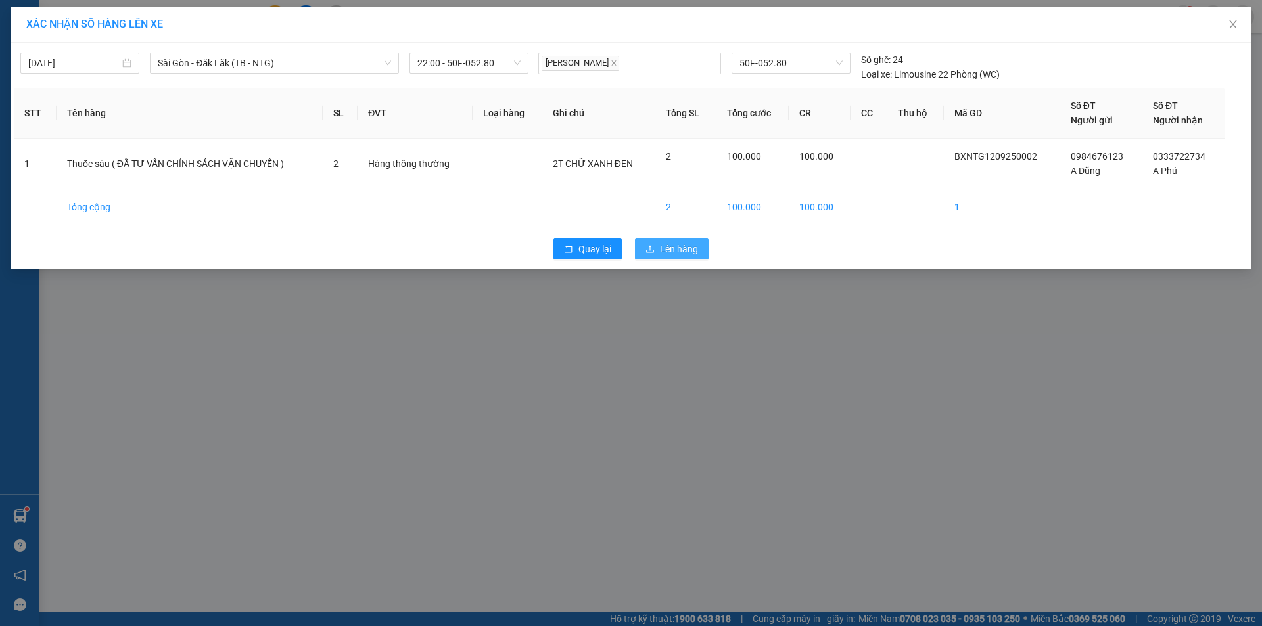
click at [671, 252] on span "Lên hàng" at bounding box center [679, 249] width 38 height 14
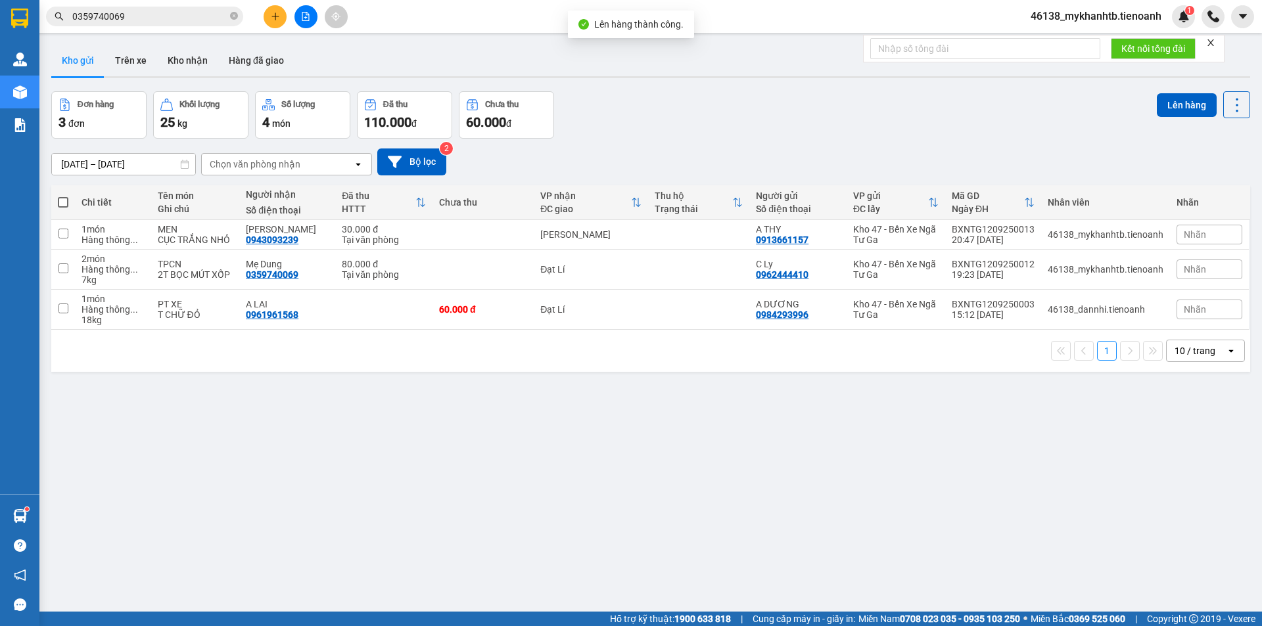
click at [64, 201] on span at bounding box center [63, 202] width 11 height 11
click at [63, 196] on input "checkbox" at bounding box center [63, 196] width 0 height 0
checkbox input "true"
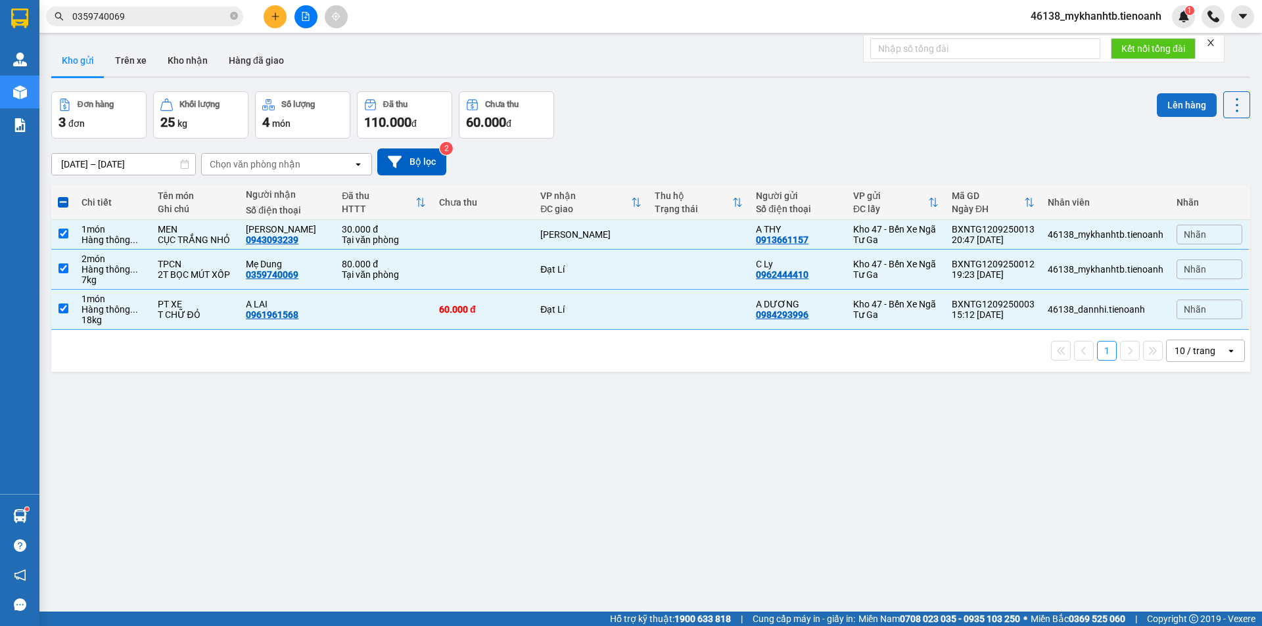
click at [1188, 104] on button "Lên hàng" at bounding box center [1187, 105] width 60 height 24
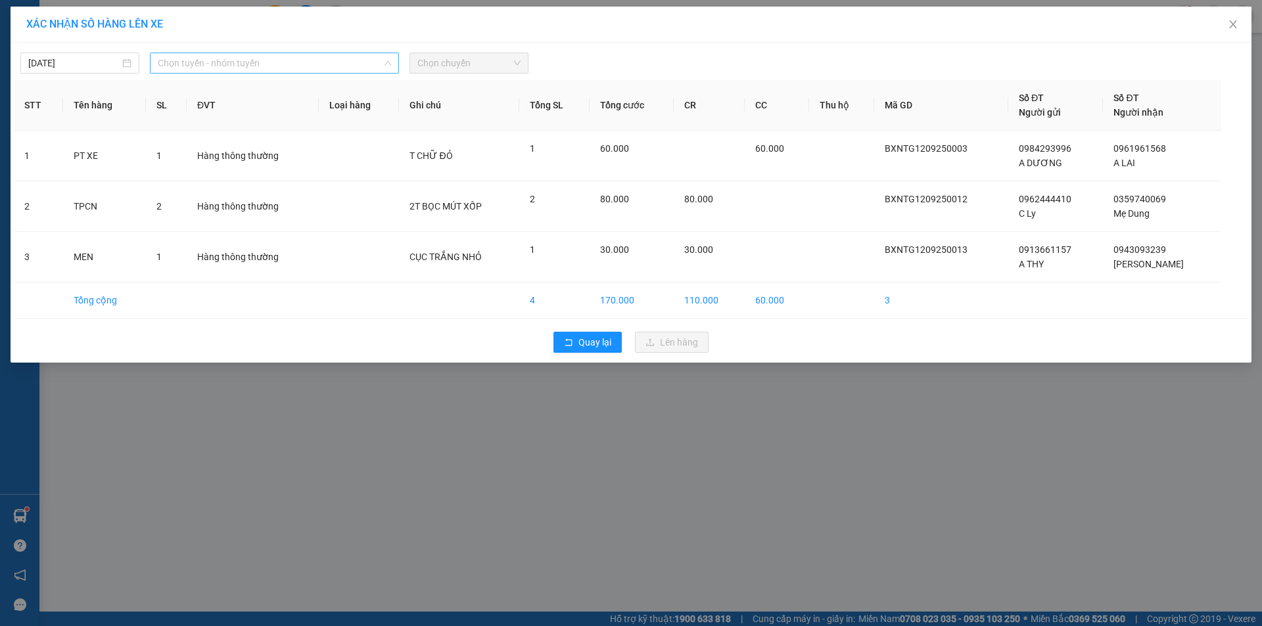
click at [241, 62] on span "Chọn tuyến - nhóm tuyến" at bounding box center [274, 63] width 233 height 20
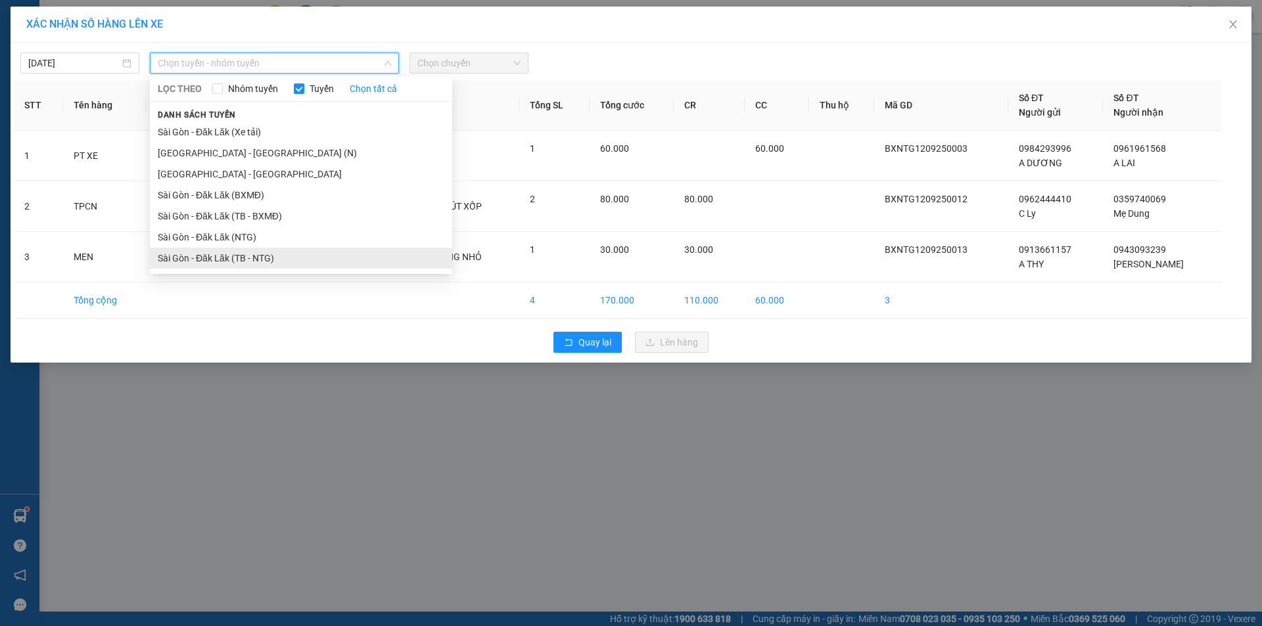
click at [271, 265] on li "Sài Gòn - Đăk Lăk (TB - NTG)" at bounding box center [301, 258] width 302 height 21
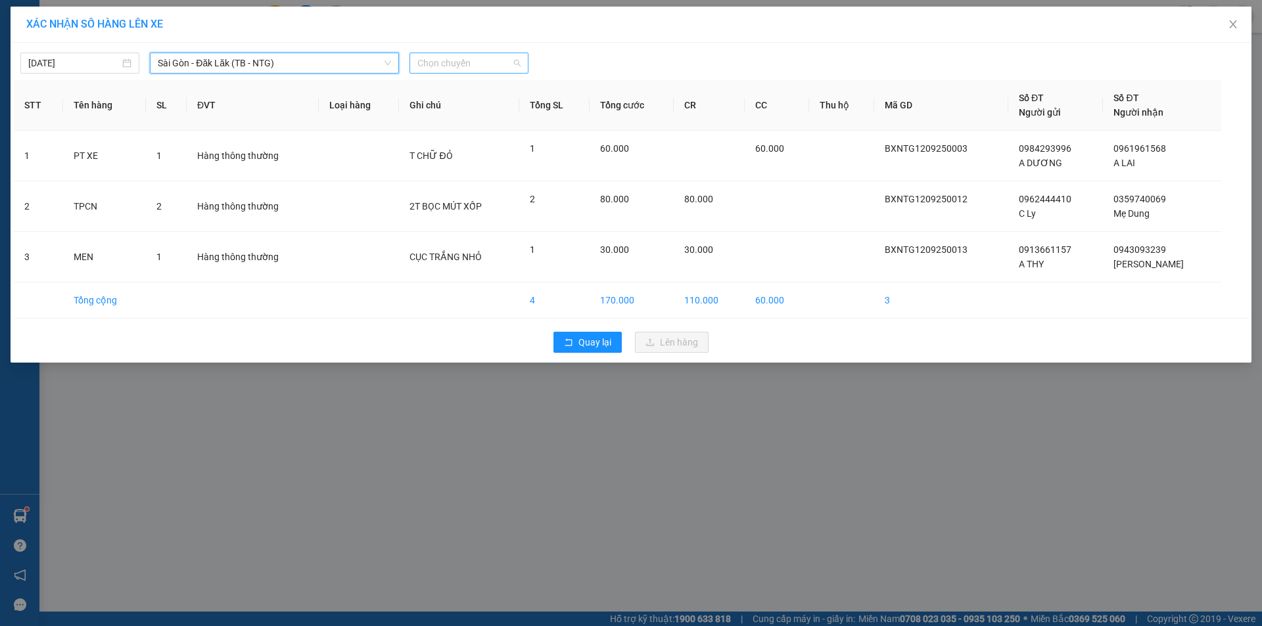
click at [472, 53] on div "Chọn chuyến" at bounding box center [468, 63] width 119 height 21
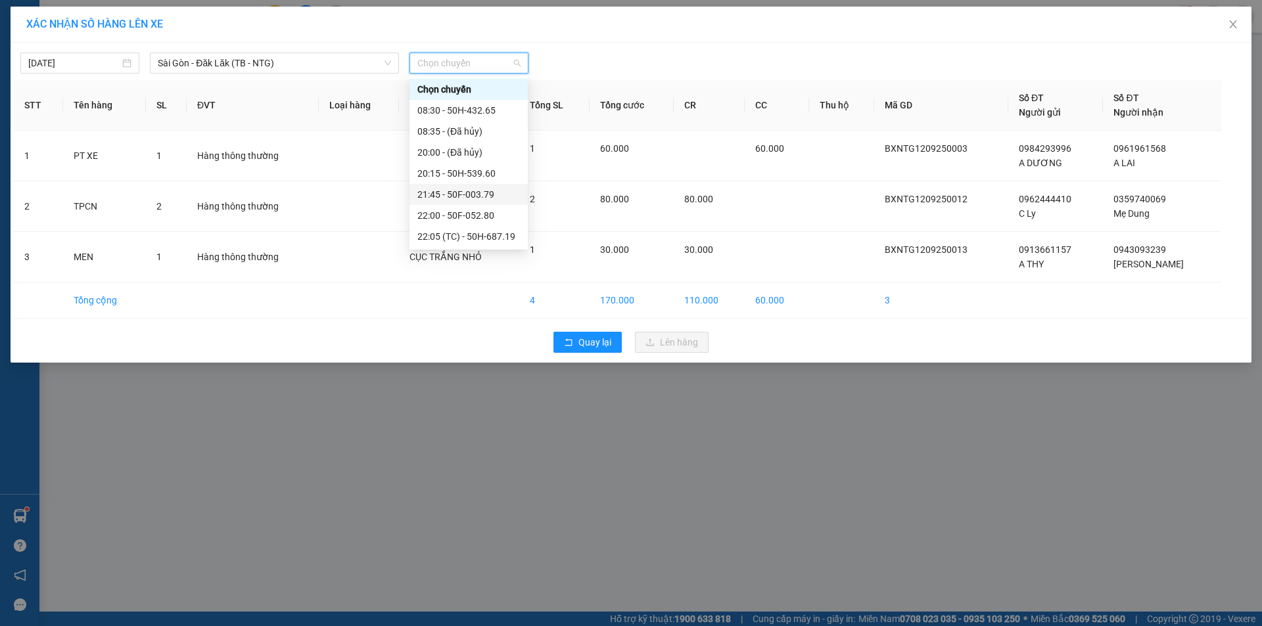
click at [483, 195] on div "21:45 - 50F-003.79" at bounding box center [468, 194] width 103 height 14
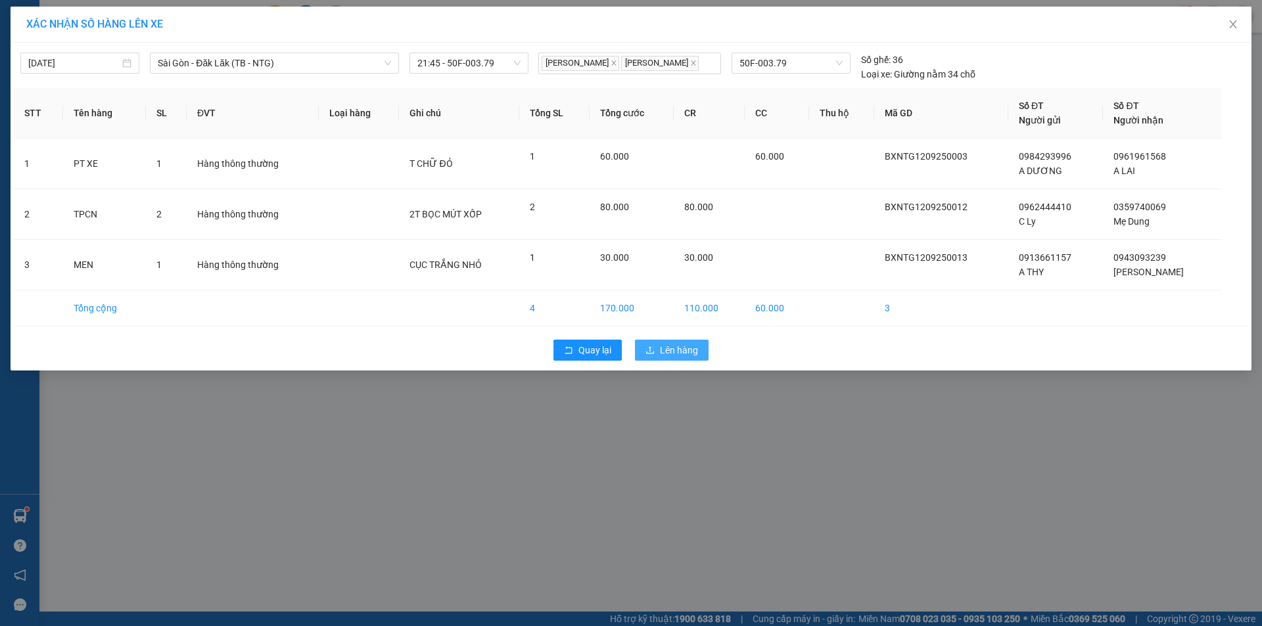
click at [658, 361] on button "Lên hàng" at bounding box center [672, 350] width 74 height 21
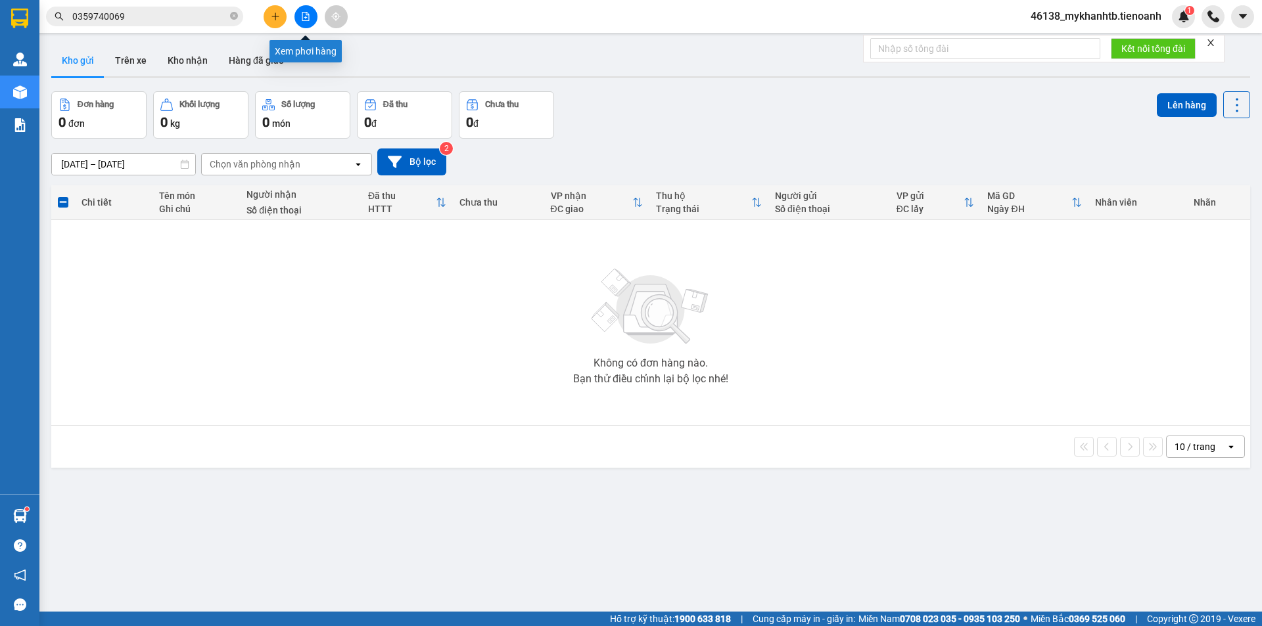
click at [305, 24] on button at bounding box center [305, 16] width 23 height 23
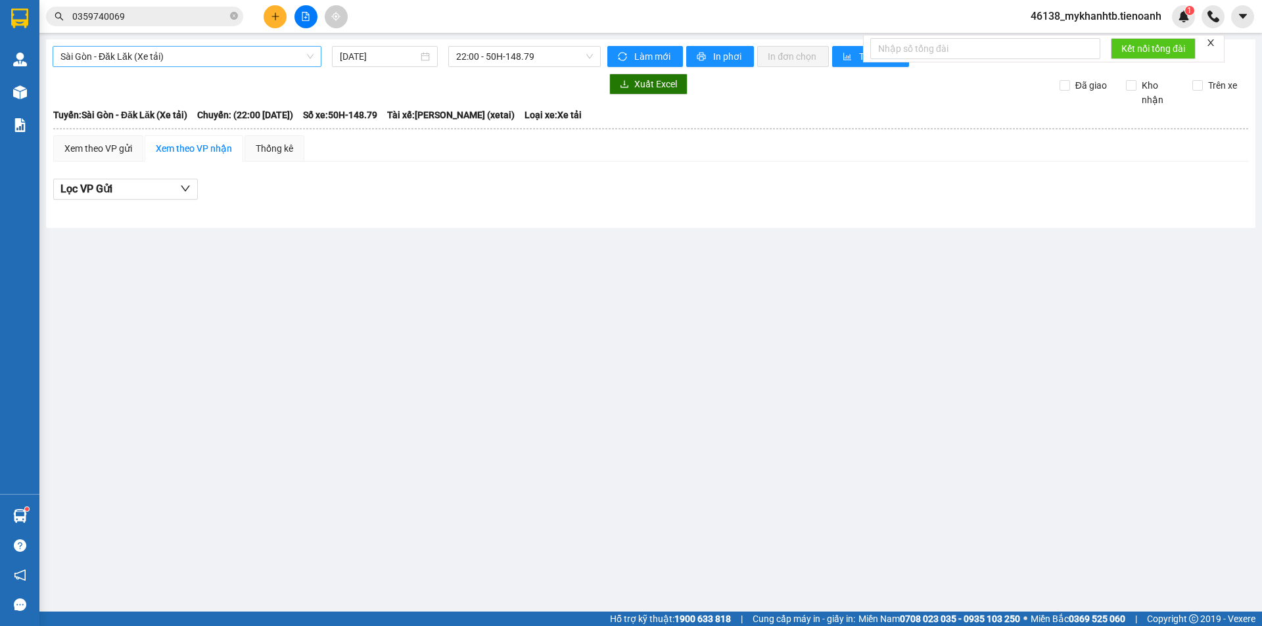
click at [136, 58] on span "Sài Gòn - Đăk Lăk (Xe tải)" at bounding box center [186, 57] width 253 height 20
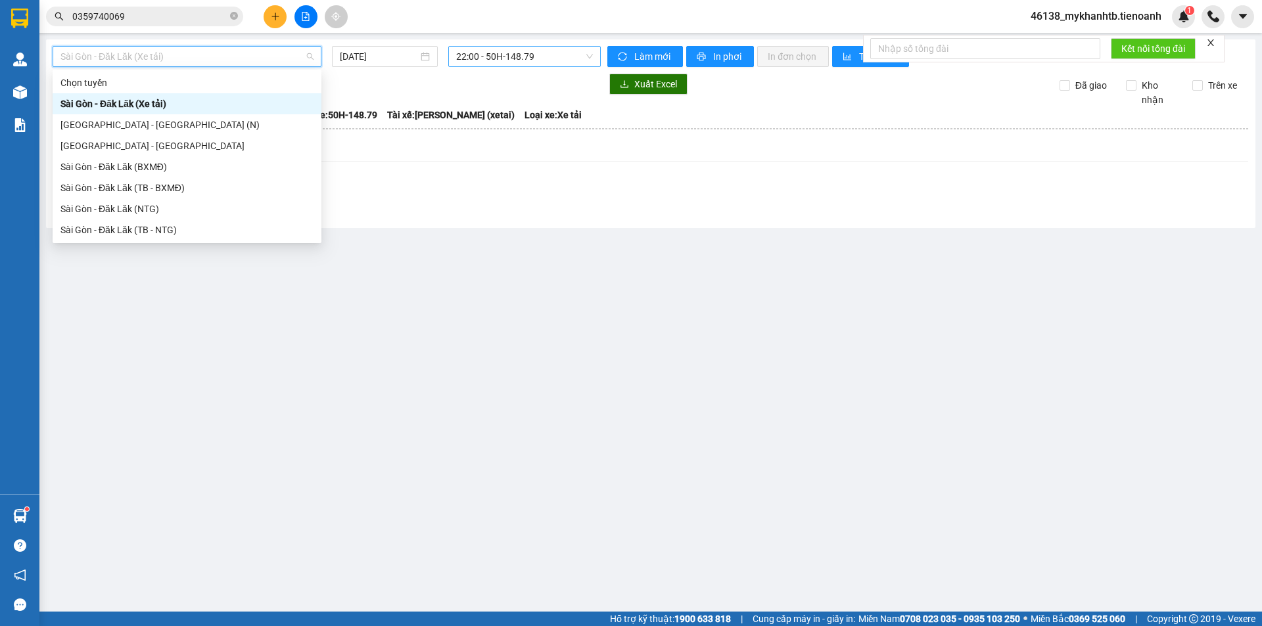
click at [546, 56] on span "22:00 - 50H-148.79" at bounding box center [524, 57] width 137 height 20
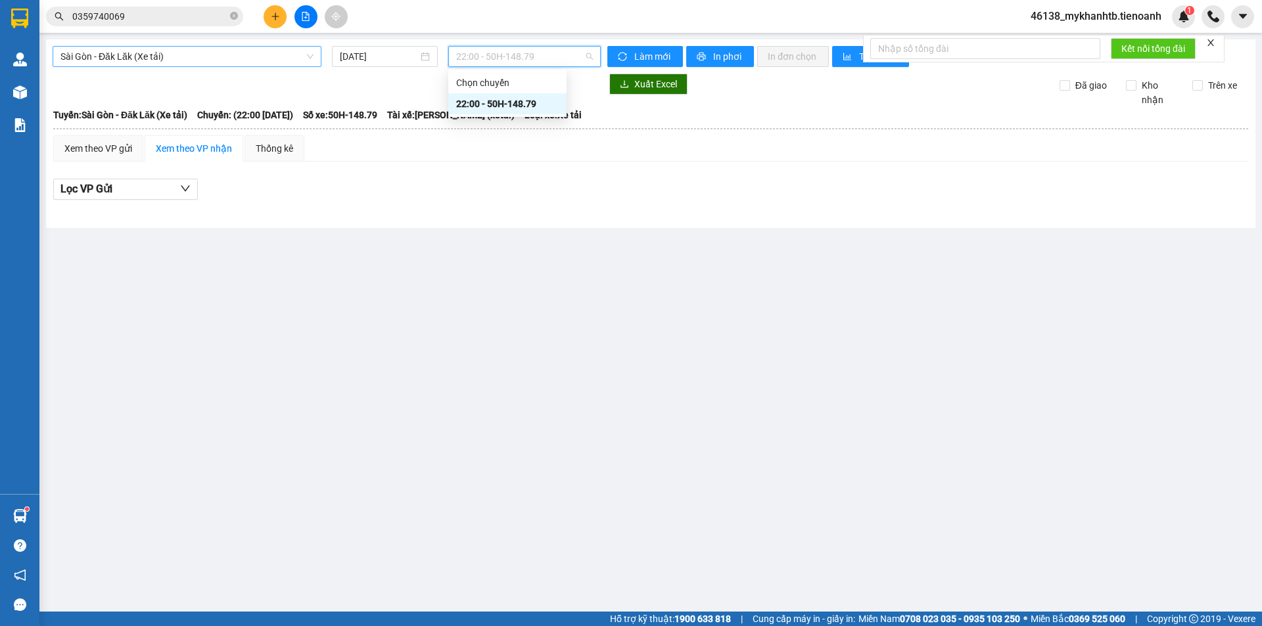
click at [181, 64] on span "Sài Gòn - Đăk Lăk (Xe tải)" at bounding box center [186, 57] width 253 height 20
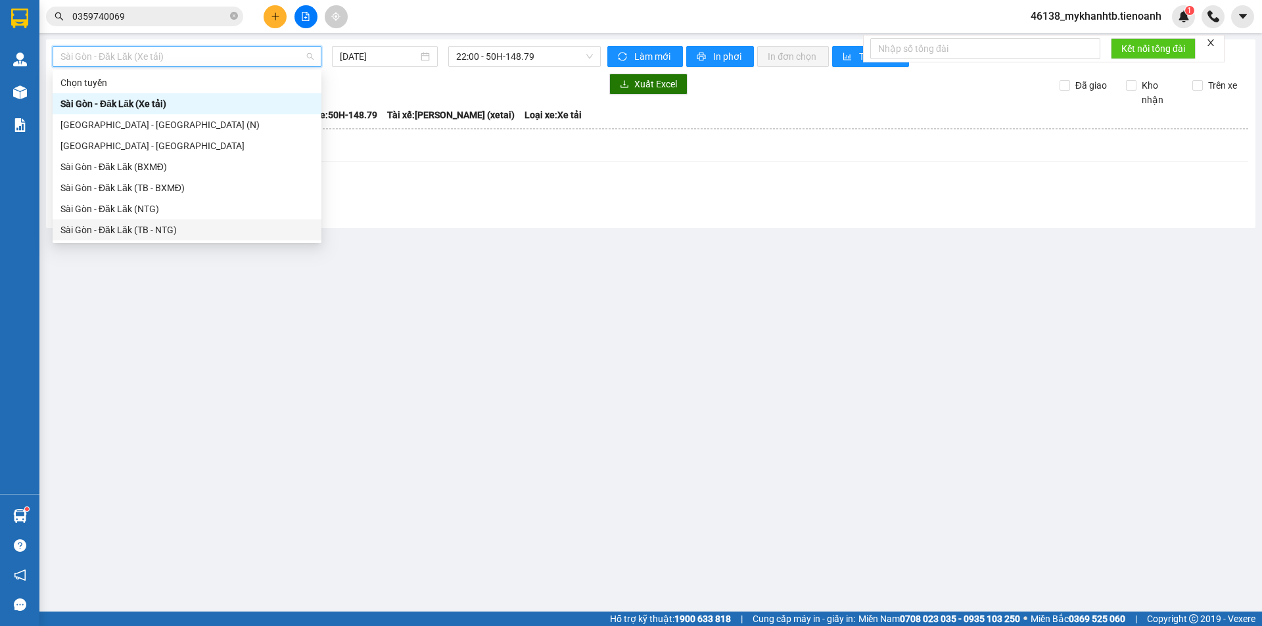
click at [192, 224] on div "Sài Gòn - Đăk Lăk (TB - NTG)" at bounding box center [186, 230] width 253 height 14
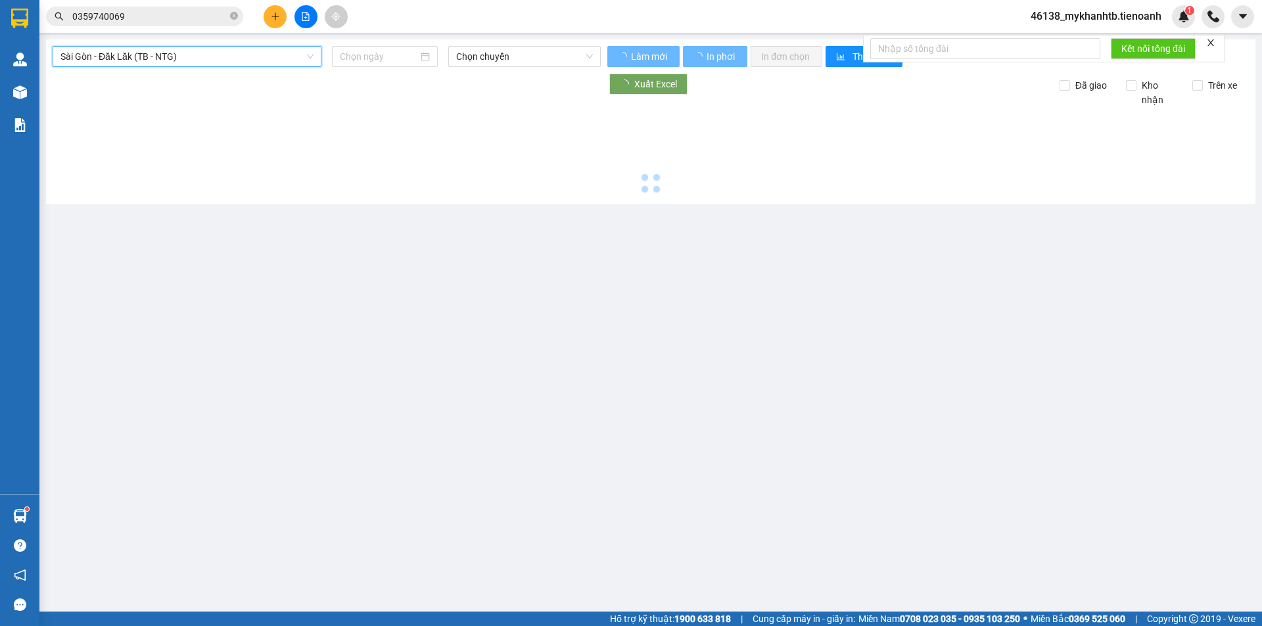
type input "[DATE]"
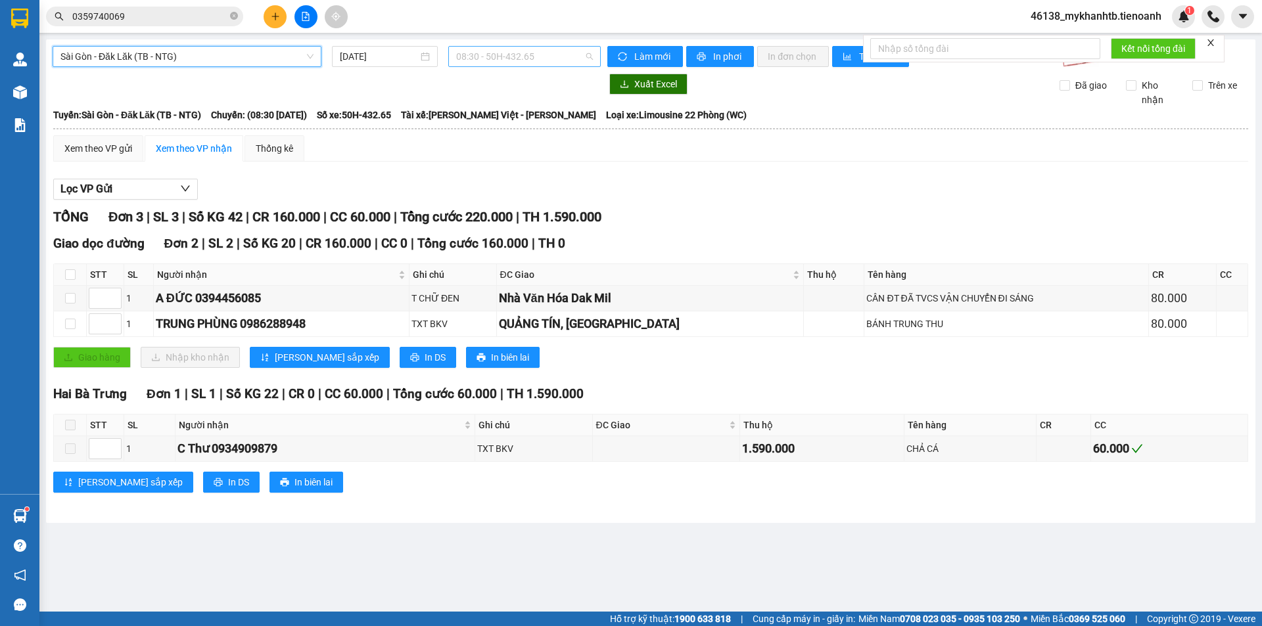
click at [520, 57] on span "08:30 - 50H-432.65" at bounding box center [524, 57] width 137 height 20
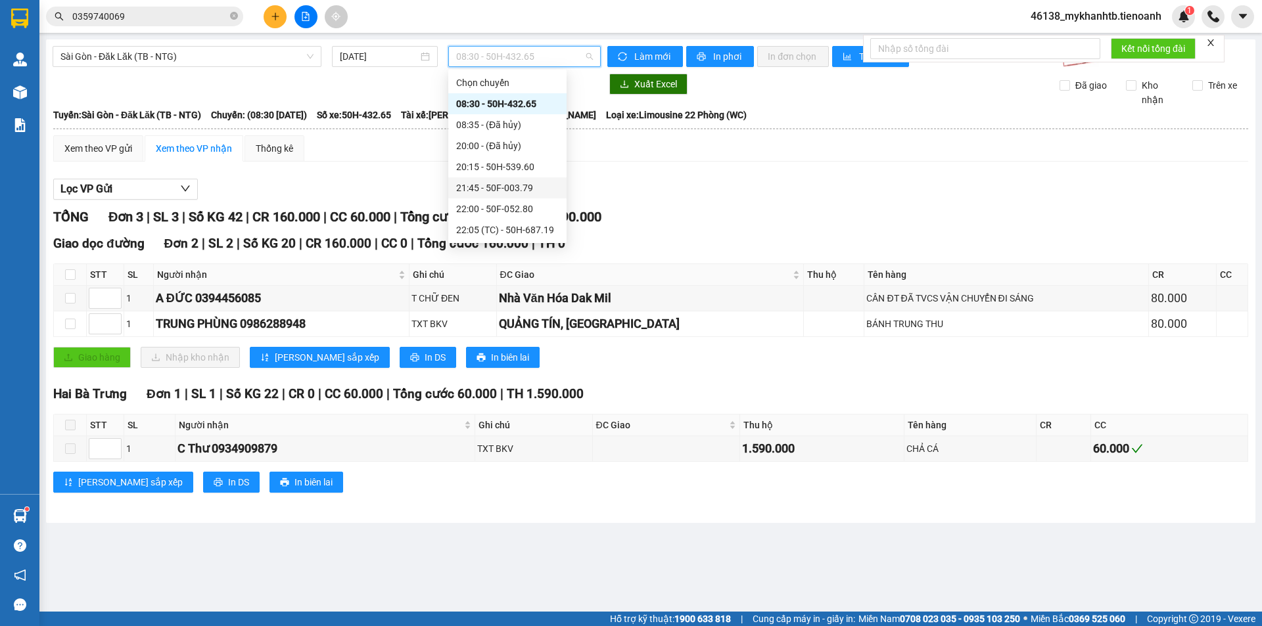
click at [531, 191] on div "21:45 - 50F-003.79" at bounding box center [507, 188] width 103 height 14
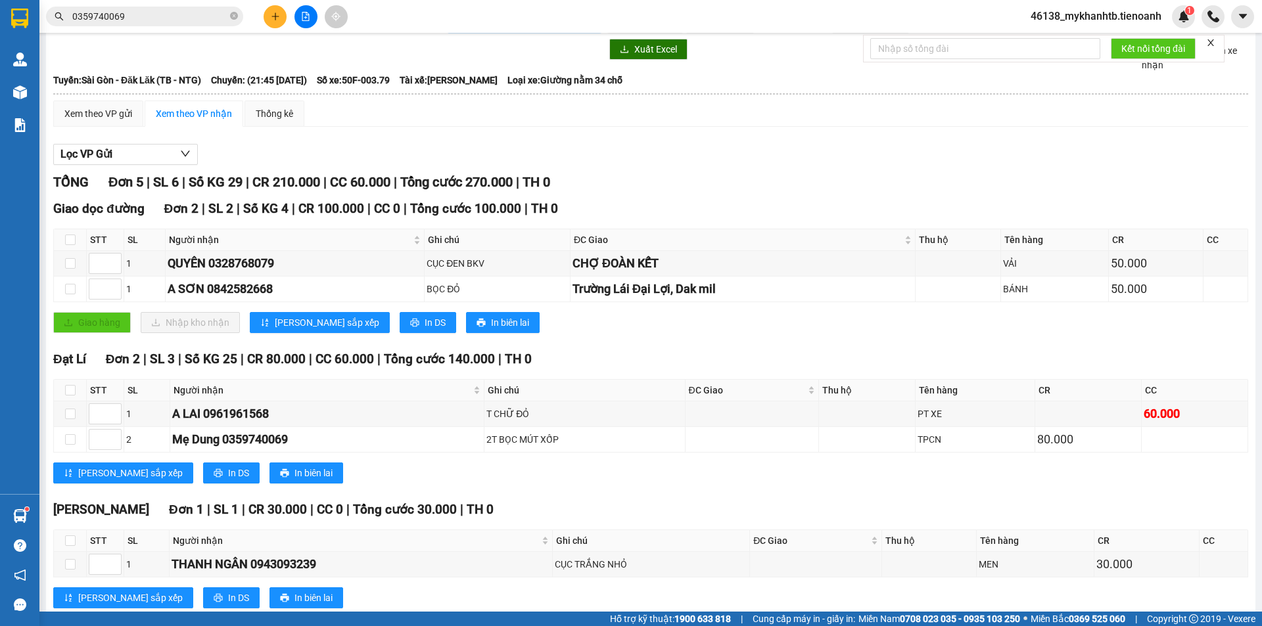
scroll to position [68, 0]
